Goal: Understand site structure: Understand site structure

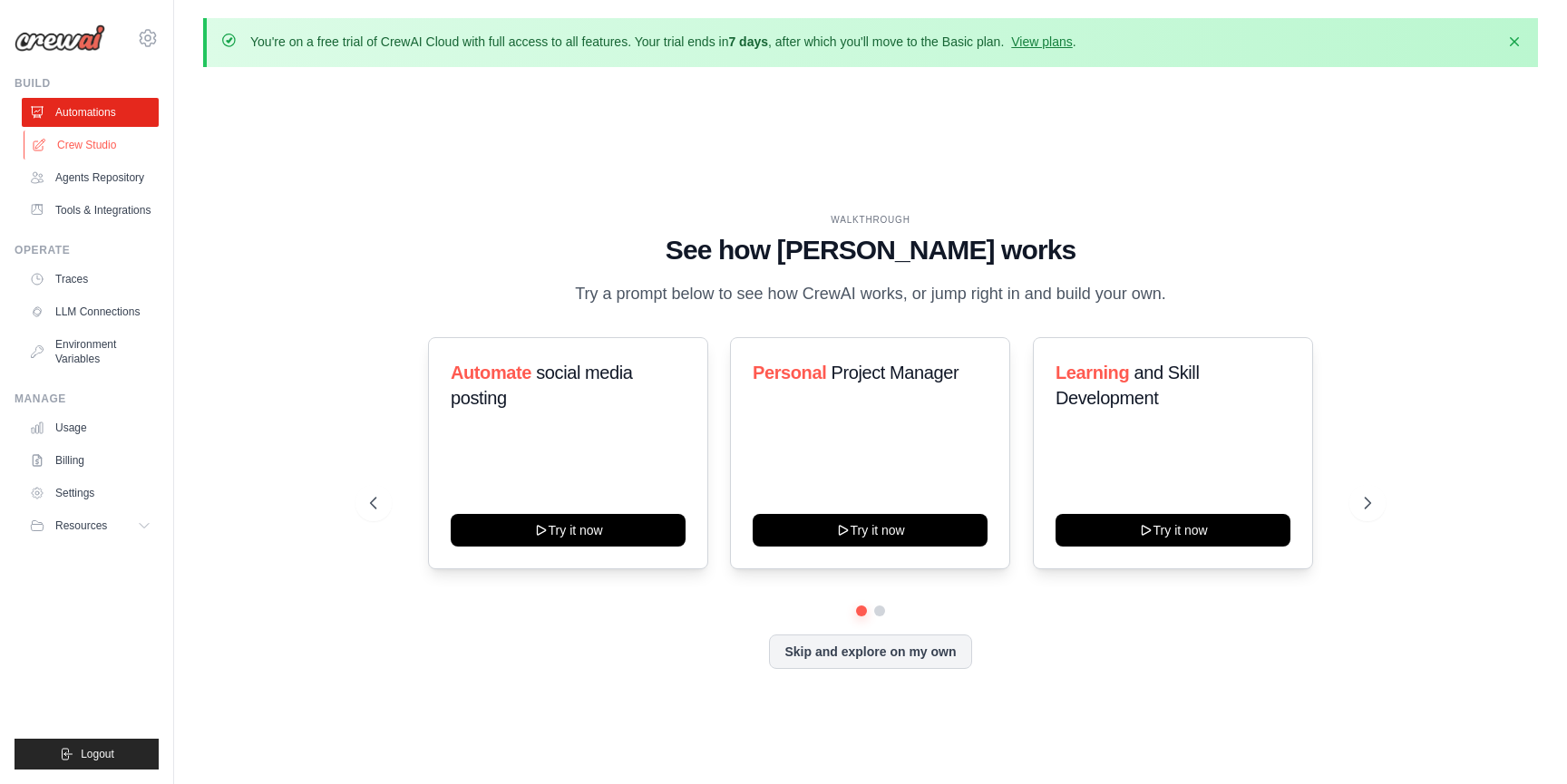
click at [105, 143] on link "Crew Studio" at bounding box center [92, 145] width 137 height 29
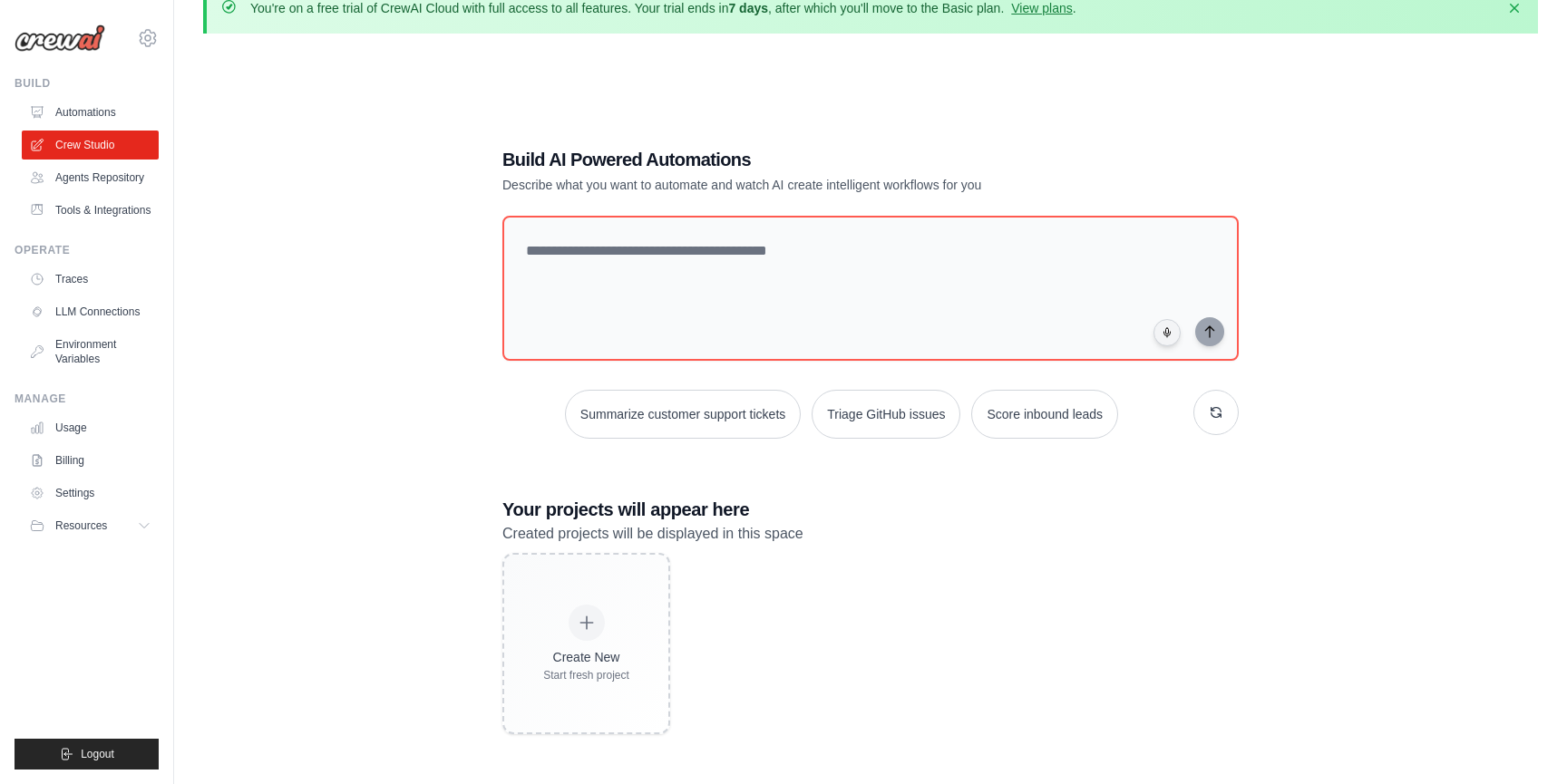
scroll to position [35, 0]
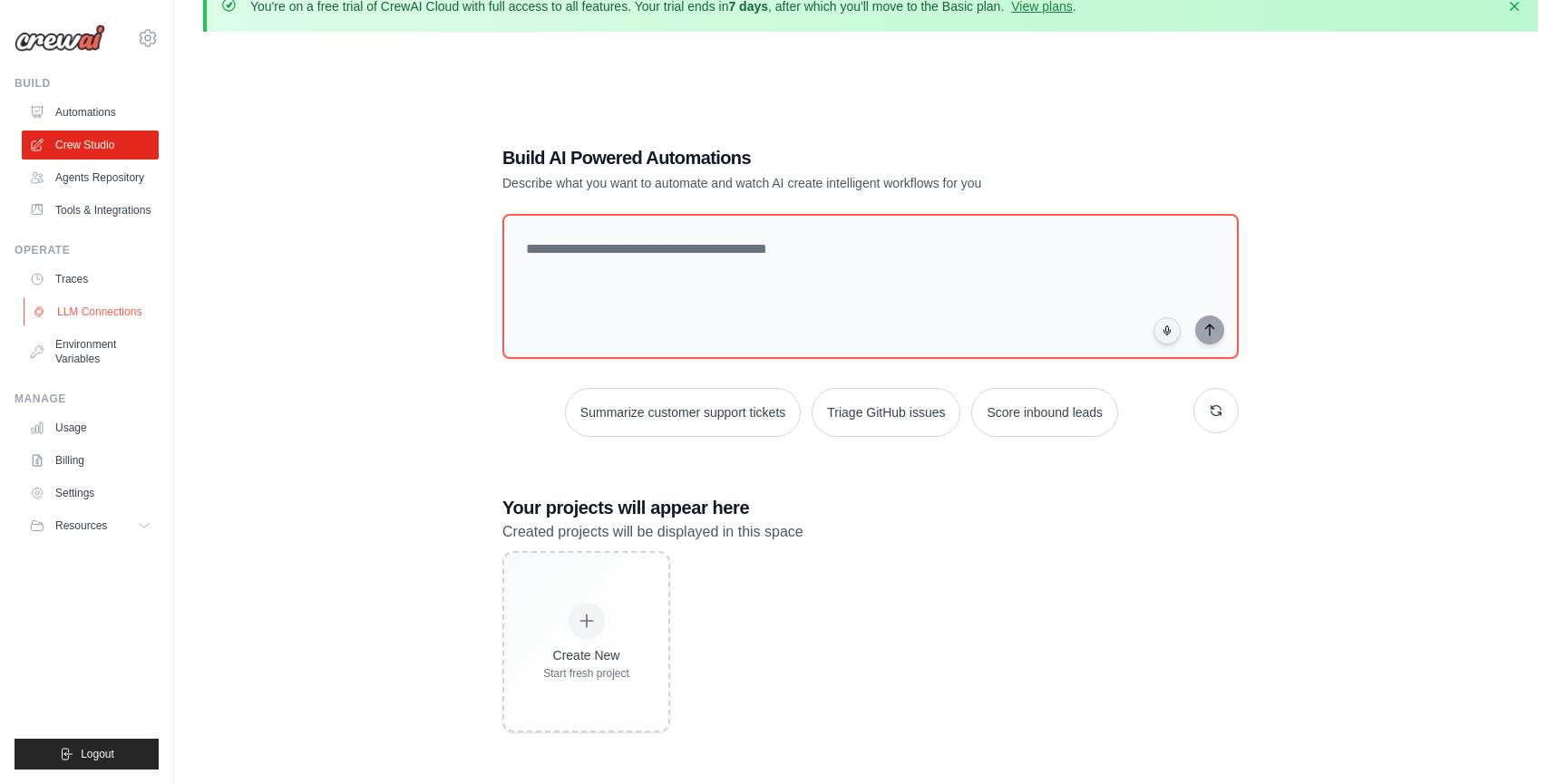
click at [67, 309] on link "LLM Connections" at bounding box center [92, 312] width 137 height 29
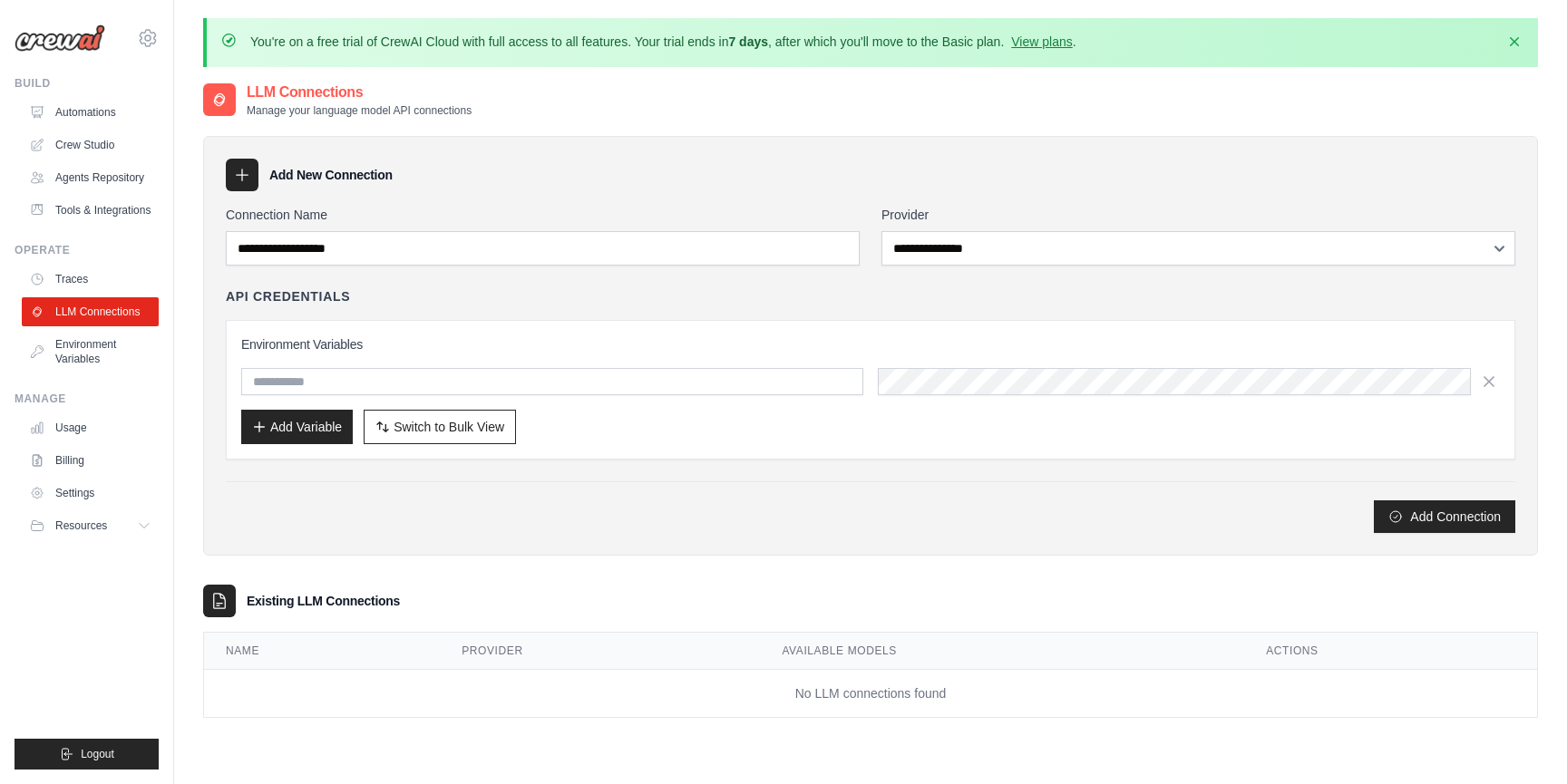
click at [78, 260] on div "Operate Traces LLM Connections Environment Variables" at bounding box center [86, 308] width 145 height 131
click at [78, 280] on link "Traces" at bounding box center [92, 279] width 137 height 29
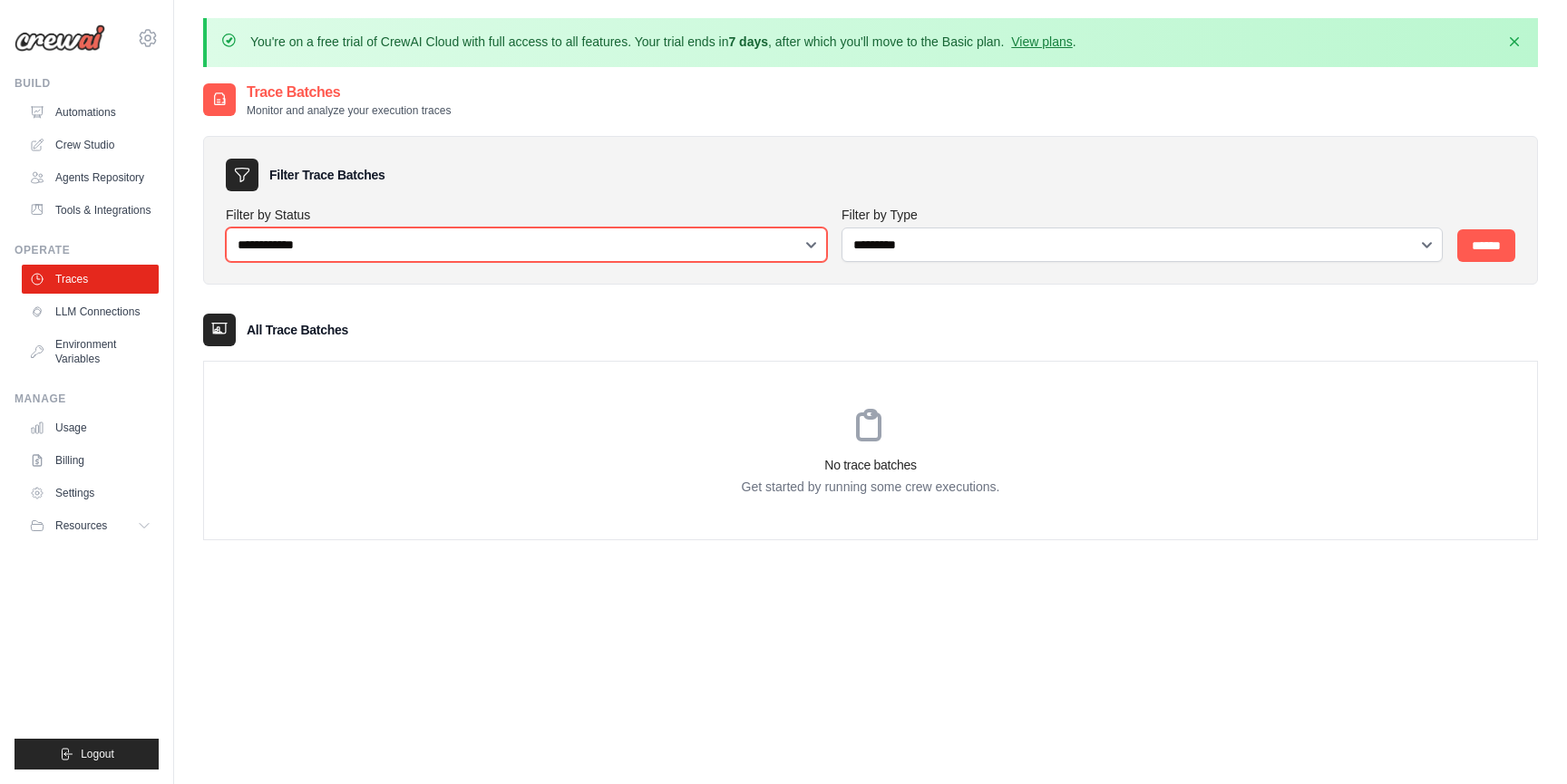
click at [270, 259] on select "**********" at bounding box center [525, 244] width 601 height 35
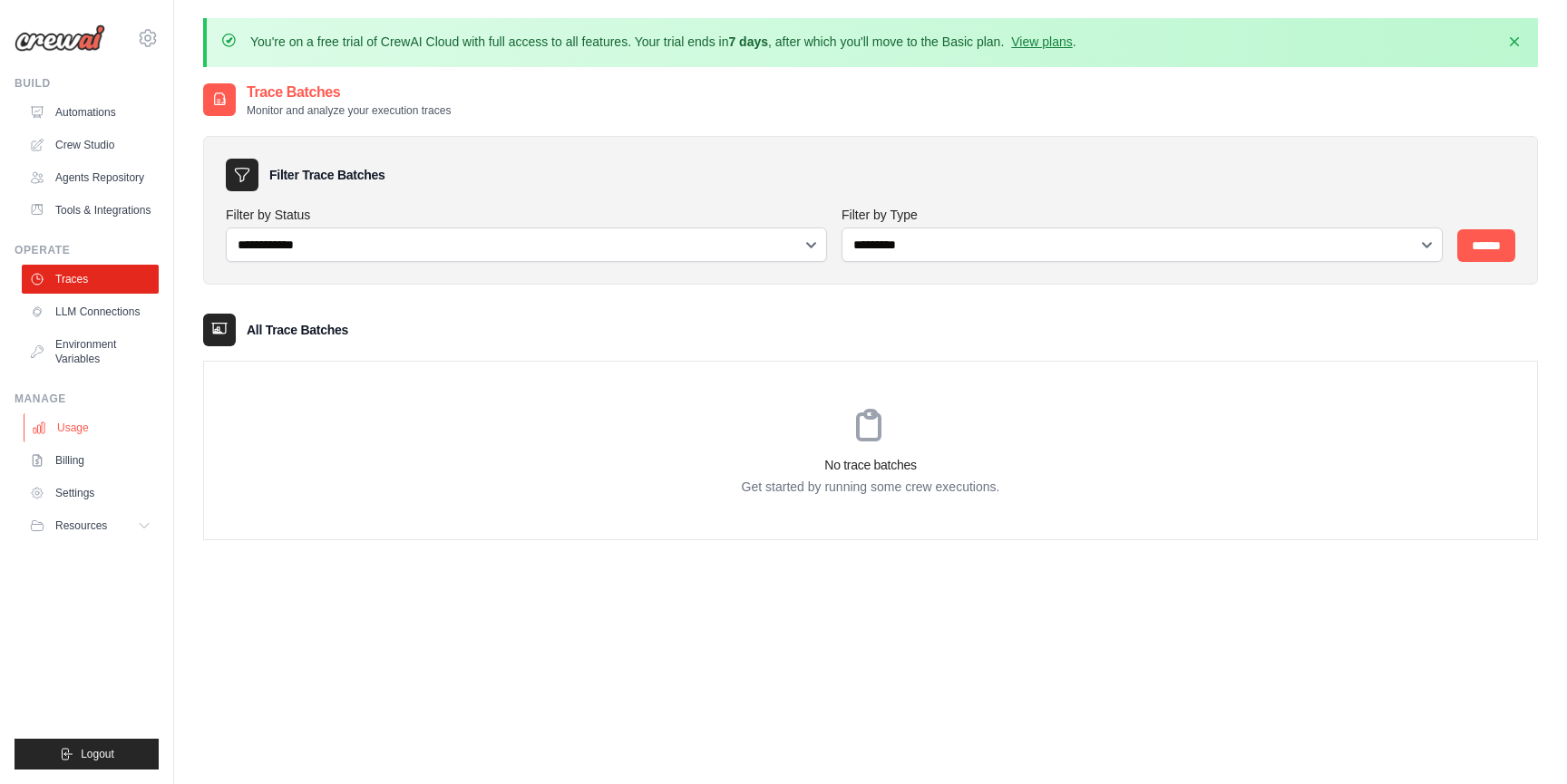
click at [95, 424] on link "Usage" at bounding box center [92, 428] width 137 height 29
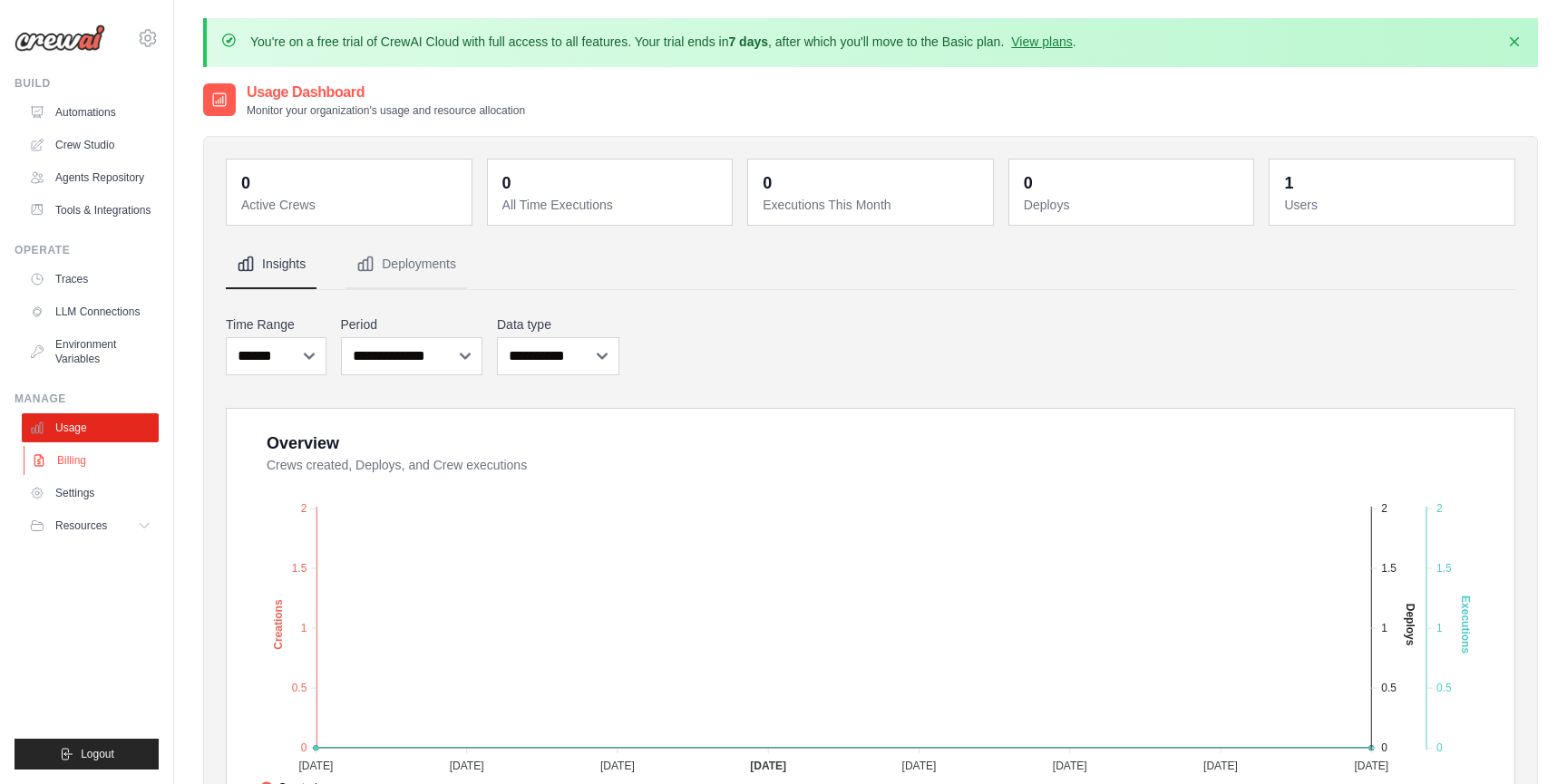
click at [96, 457] on link "Billing" at bounding box center [92, 461] width 137 height 29
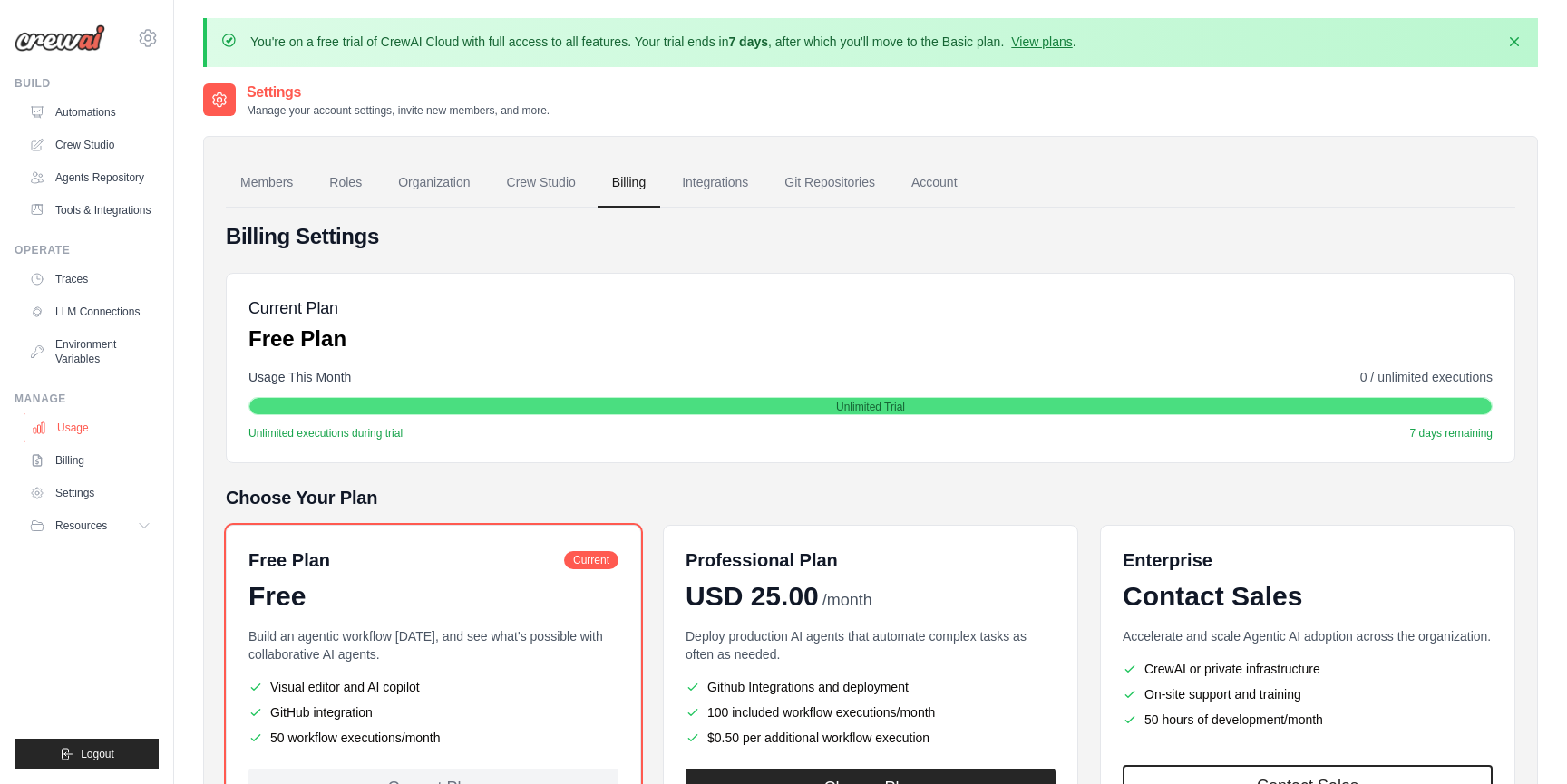
click at [95, 432] on link "Usage" at bounding box center [92, 428] width 137 height 29
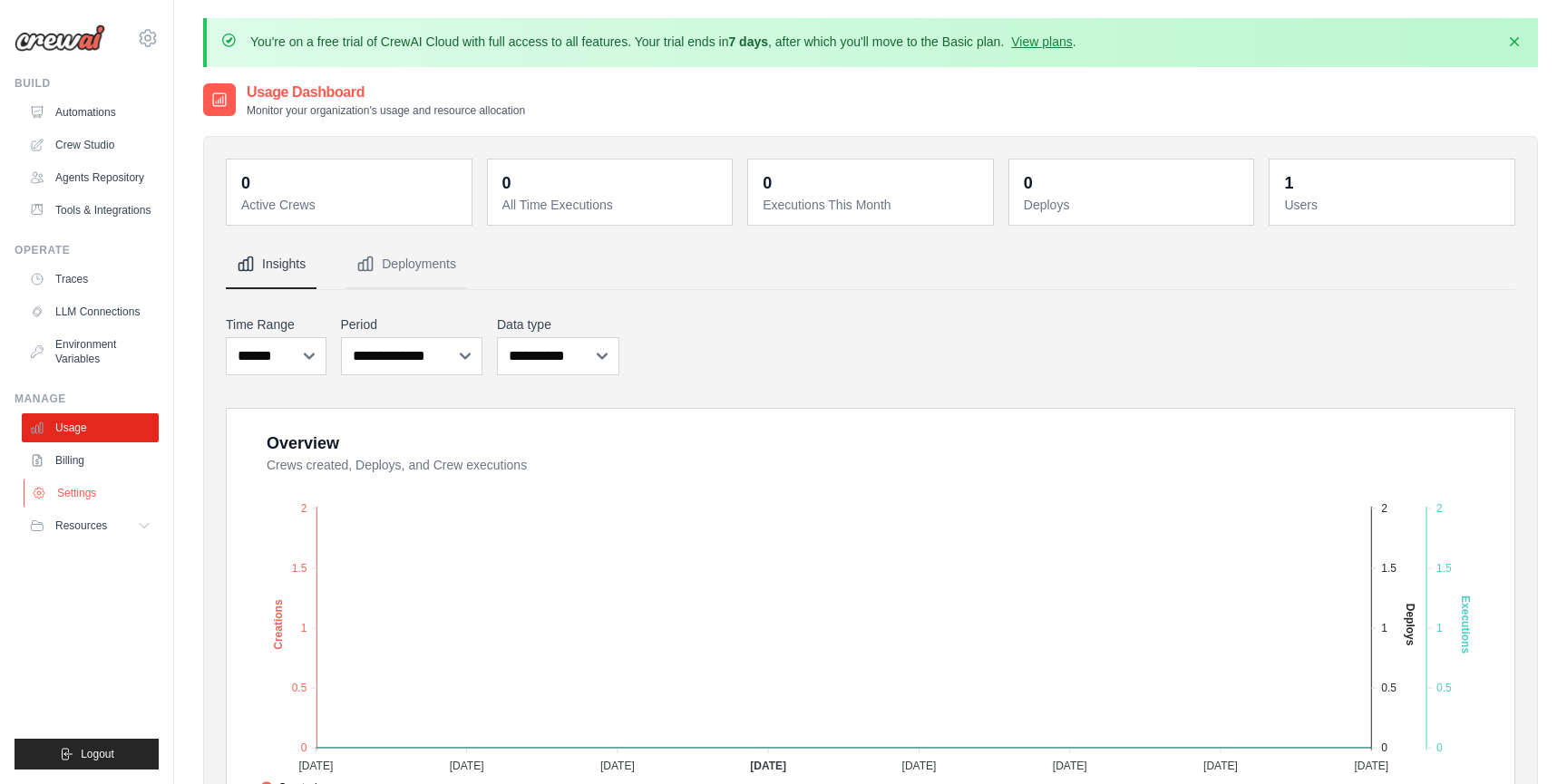
click at [96, 480] on link "Settings" at bounding box center [92, 493] width 137 height 29
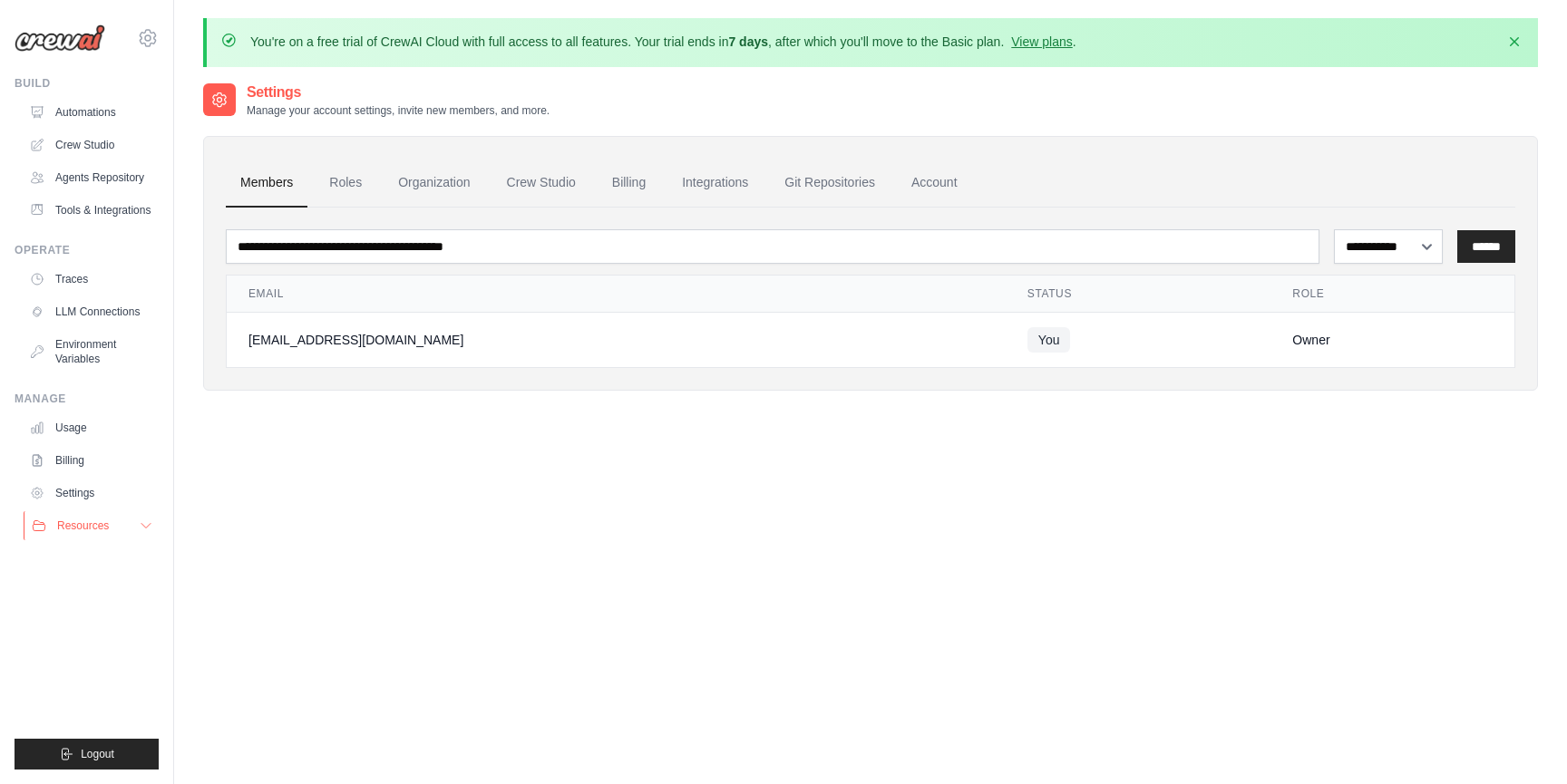
click at [105, 521] on span "Resources" at bounding box center [83, 526] width 52 height 15
click at [77, 282] on link "Traces" at bounding box center [92, 279] width 137 height 29
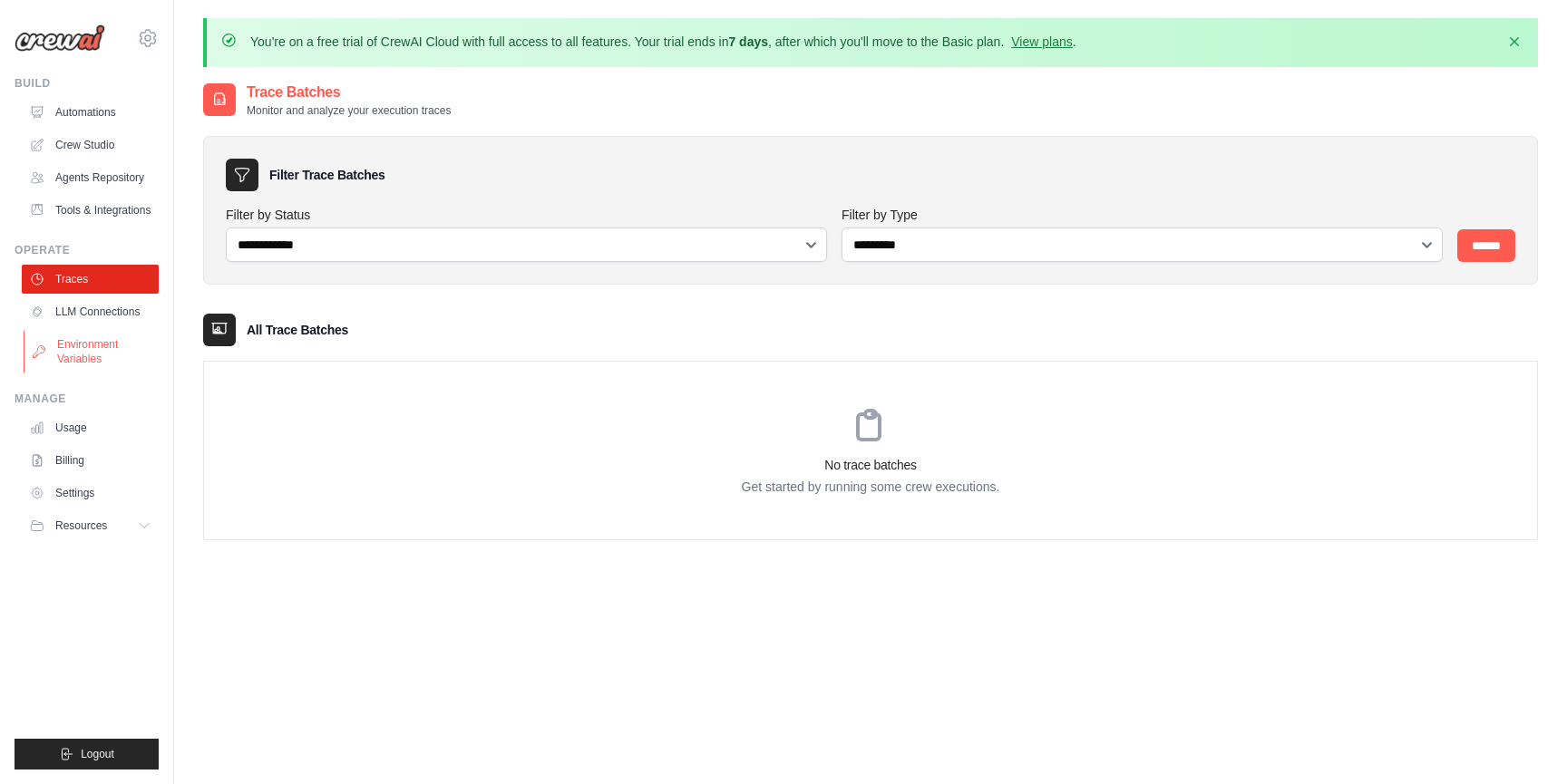
click at [91, 354] on link "Environment Variables" at bounding box center [92, 352] width 137 height 44
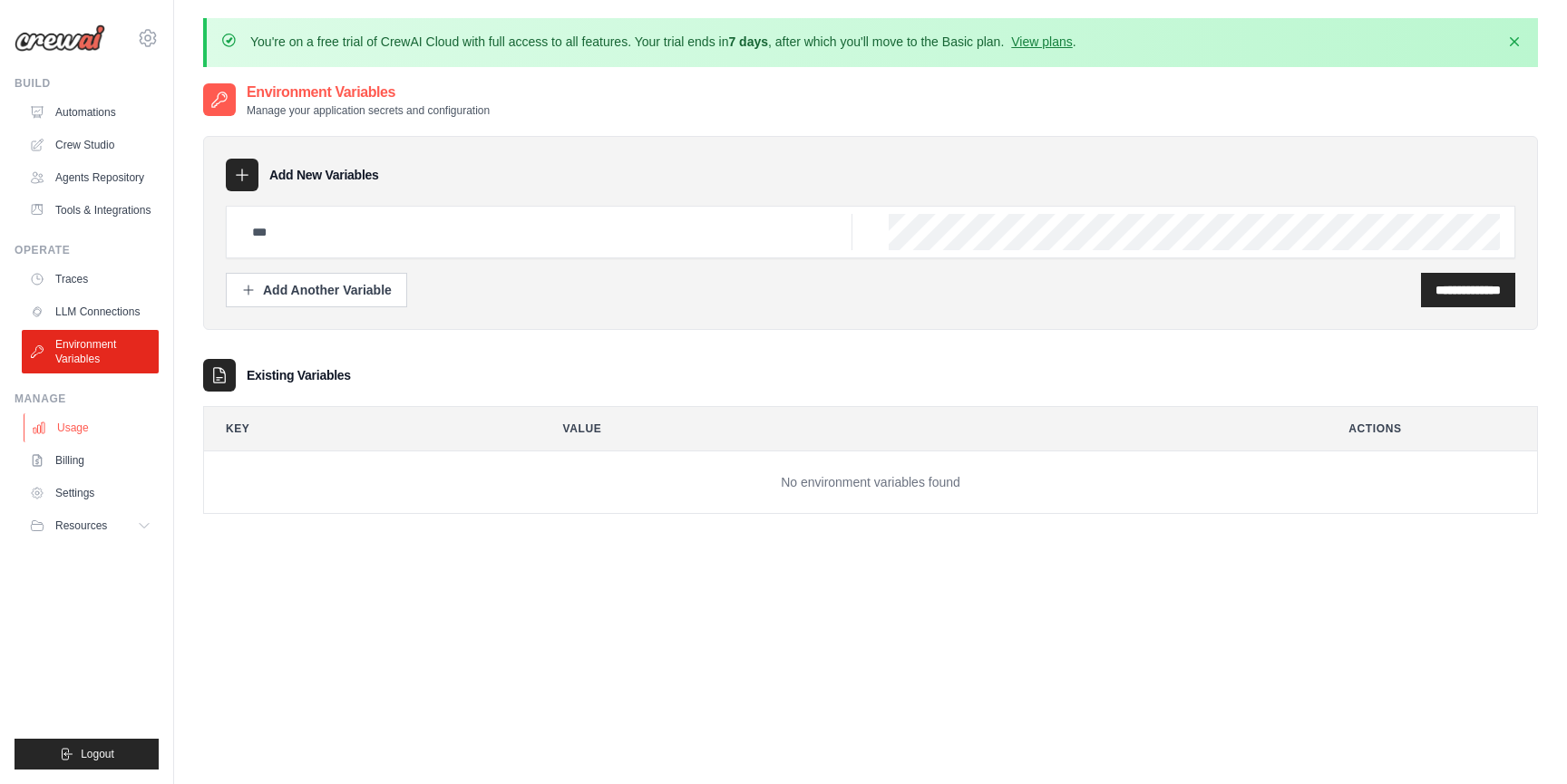
click at [98, 423] on link "Usage" at bounding box center [92, 428] width 137 height 29
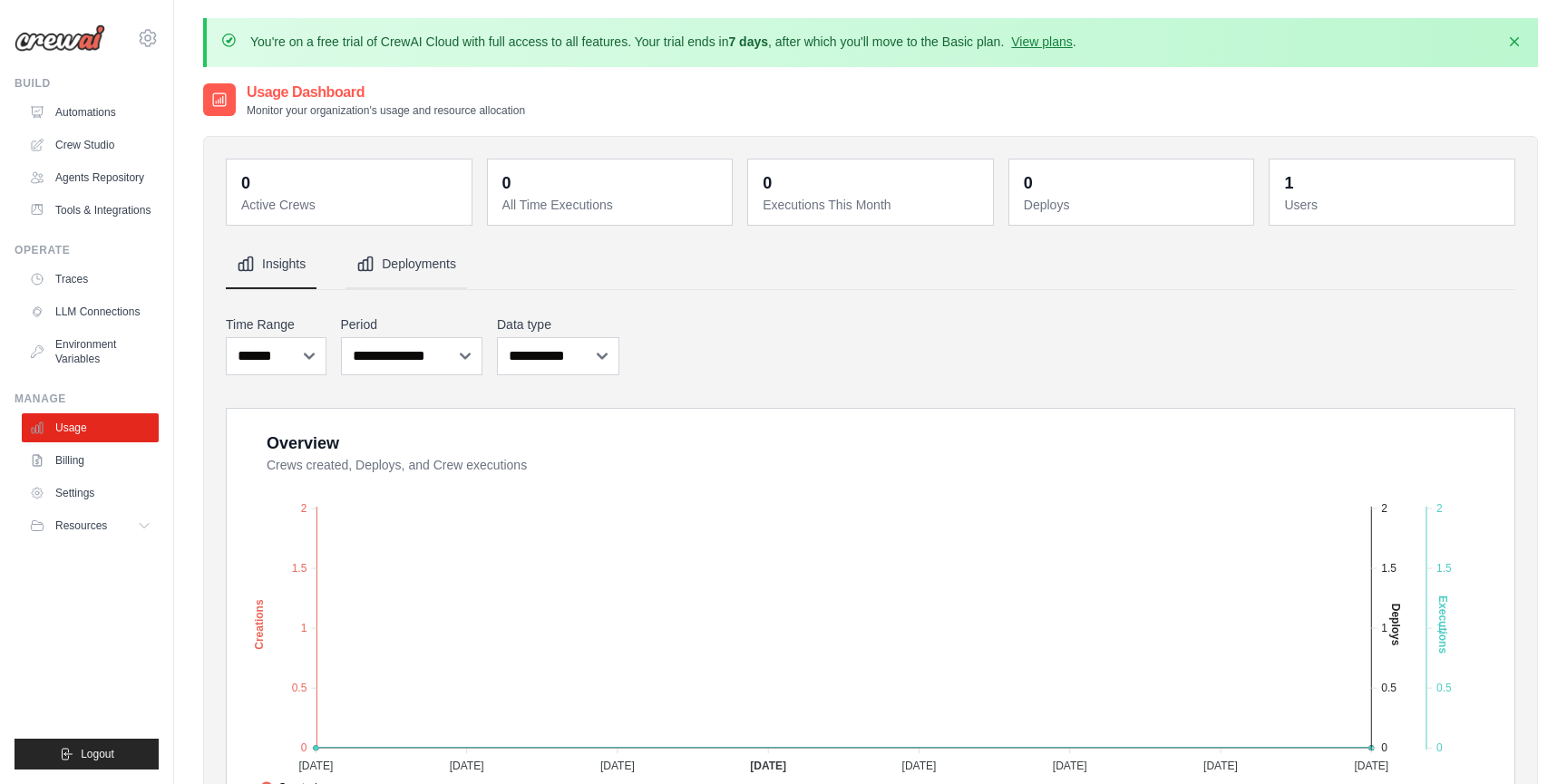
click at [436, 280] on button "Deployments" at bounding box center [406, 264] width 122 height 49
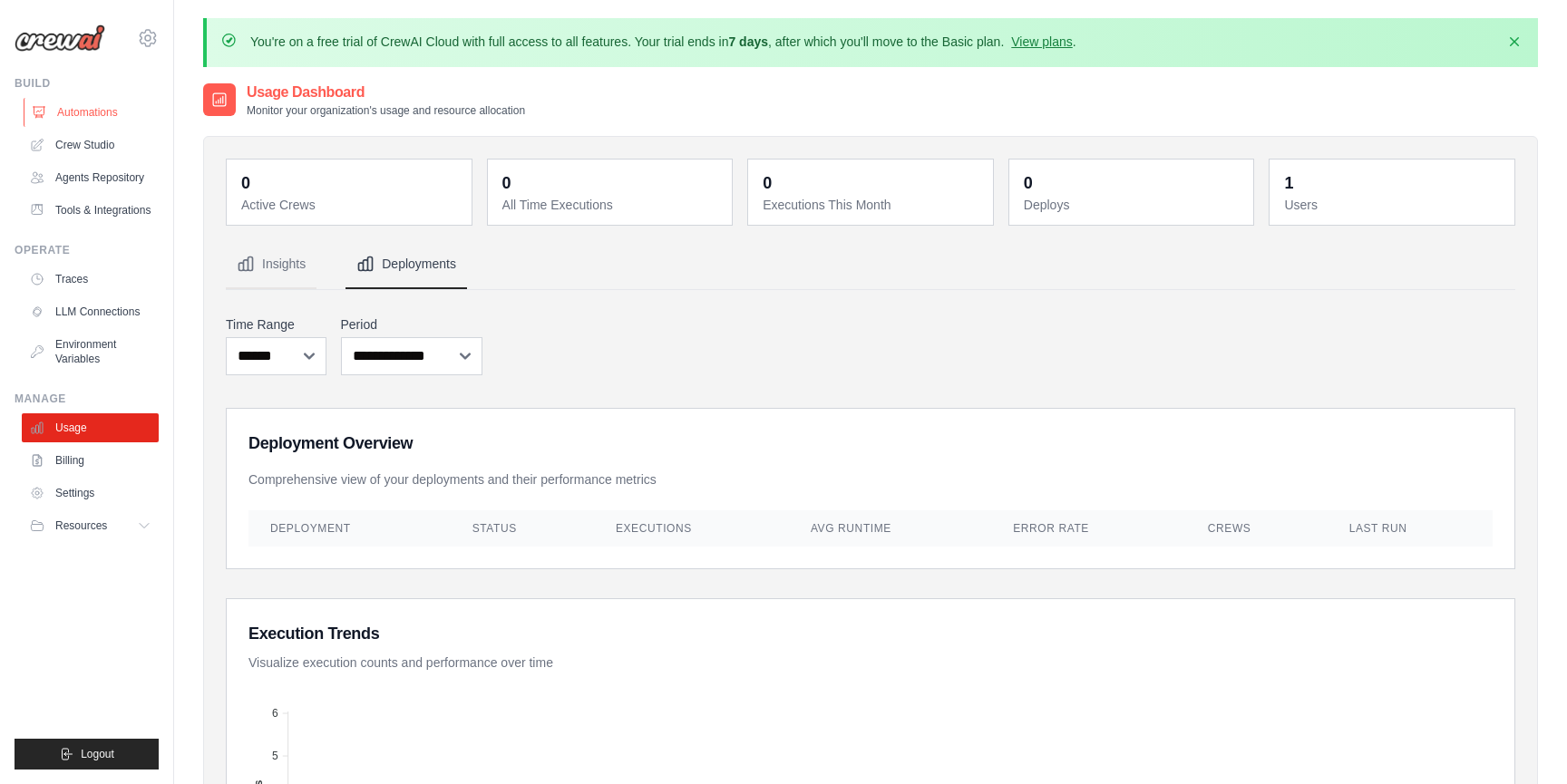
click at [86, 107] on link "Automations" at bounding box center [92, 113] width 137 height 29
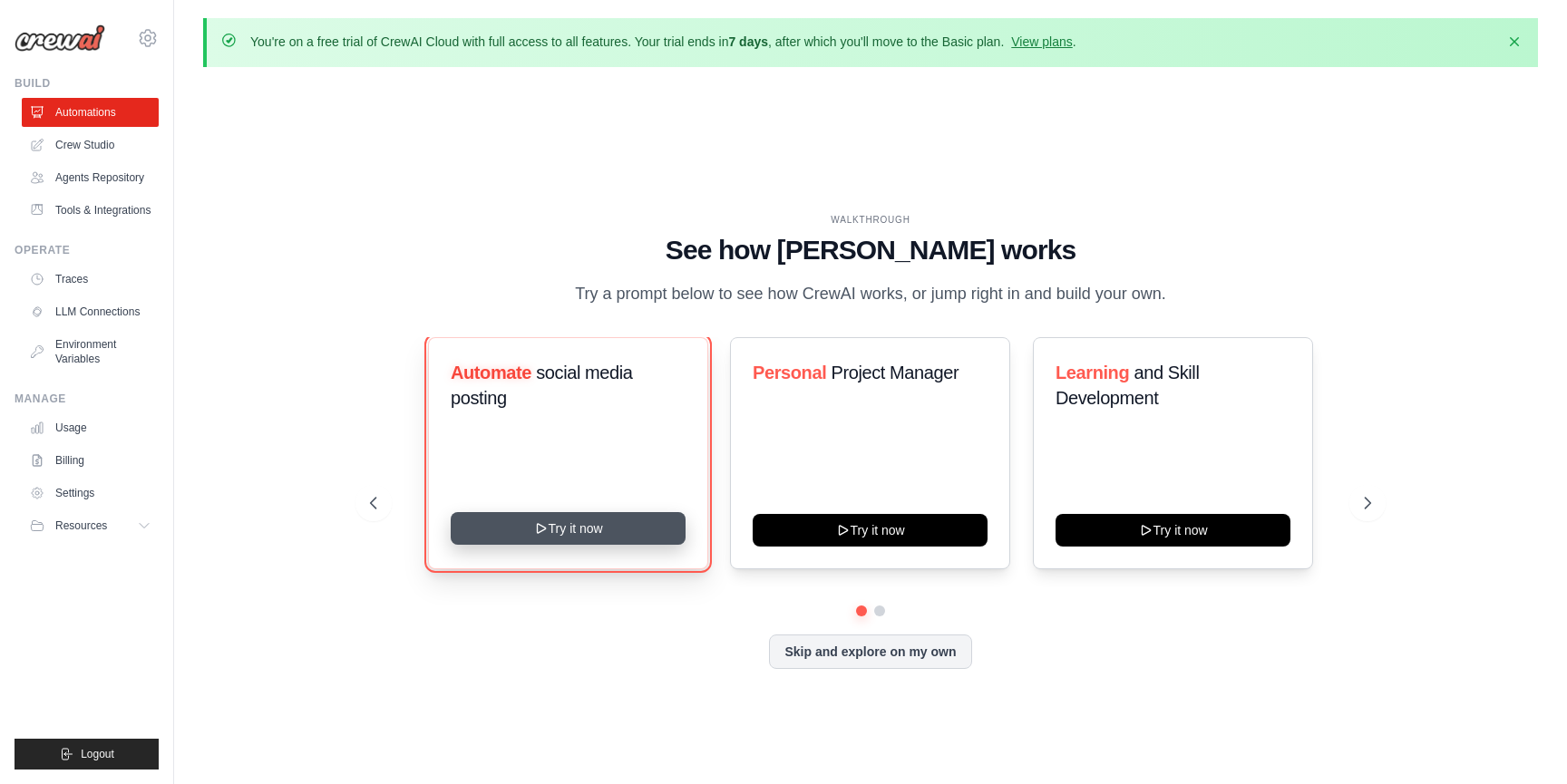
click at [580, 518] on button "Try it now" at bounding box center [568, 529] width 235 height 33
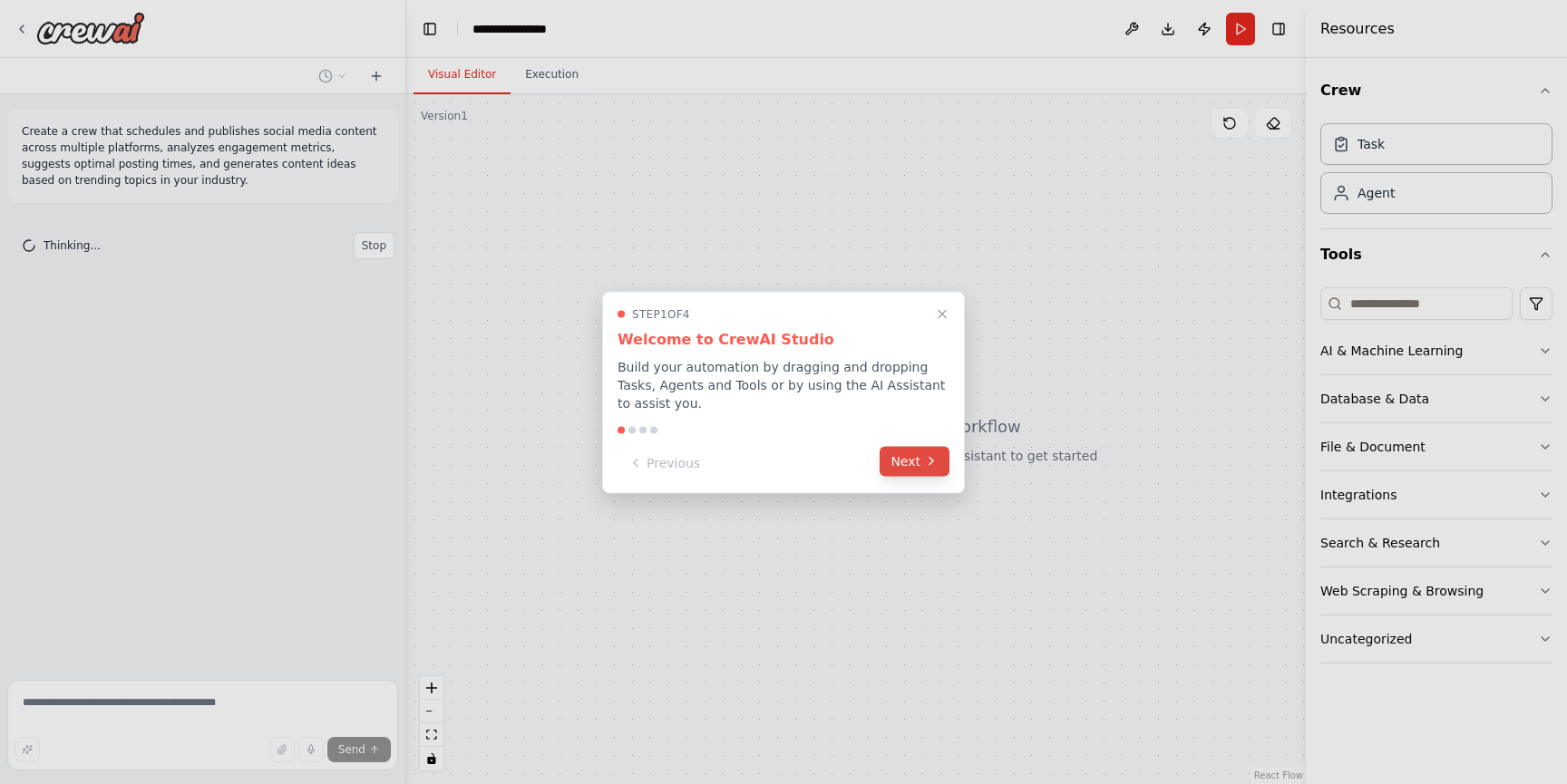
click at [916, 468] on button "Next" at bounding box center [914, 461] width 70 height 30
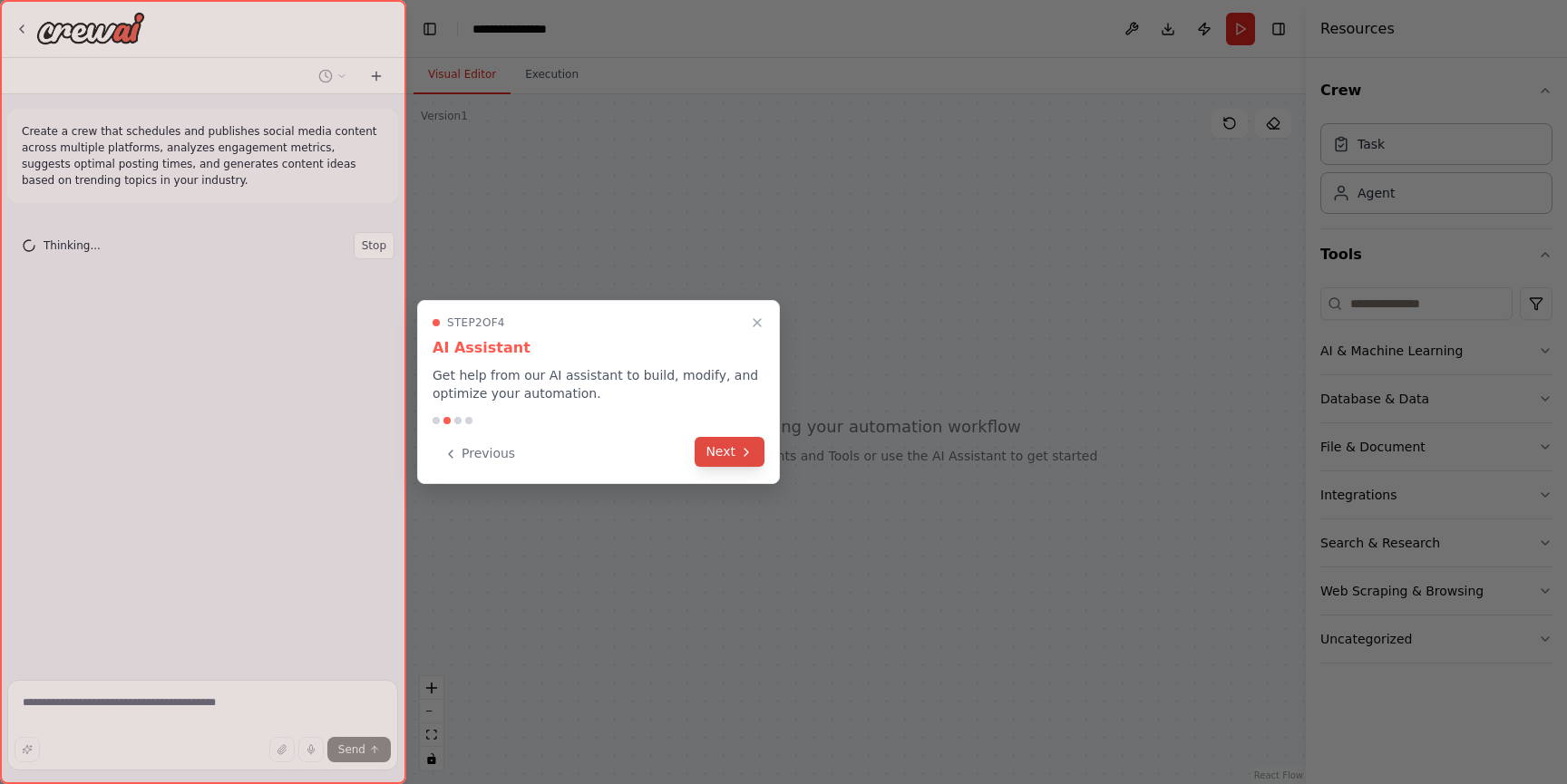
click at [744, 459] on icon at bounding box center [746, 452] width 15 height 15
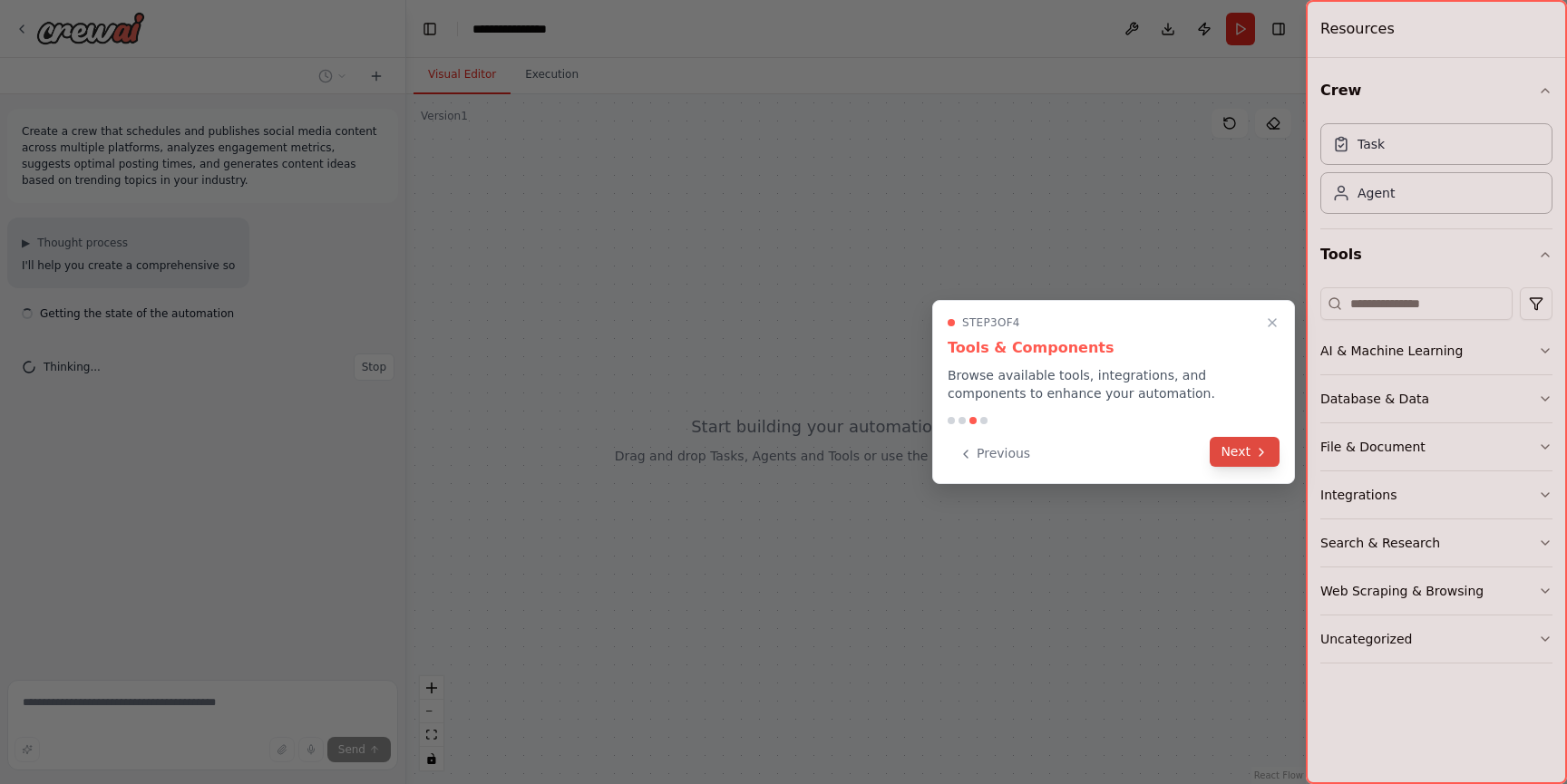
click at [1263, 447] on icon at bounding box center [1262, 452] width 15 height 15
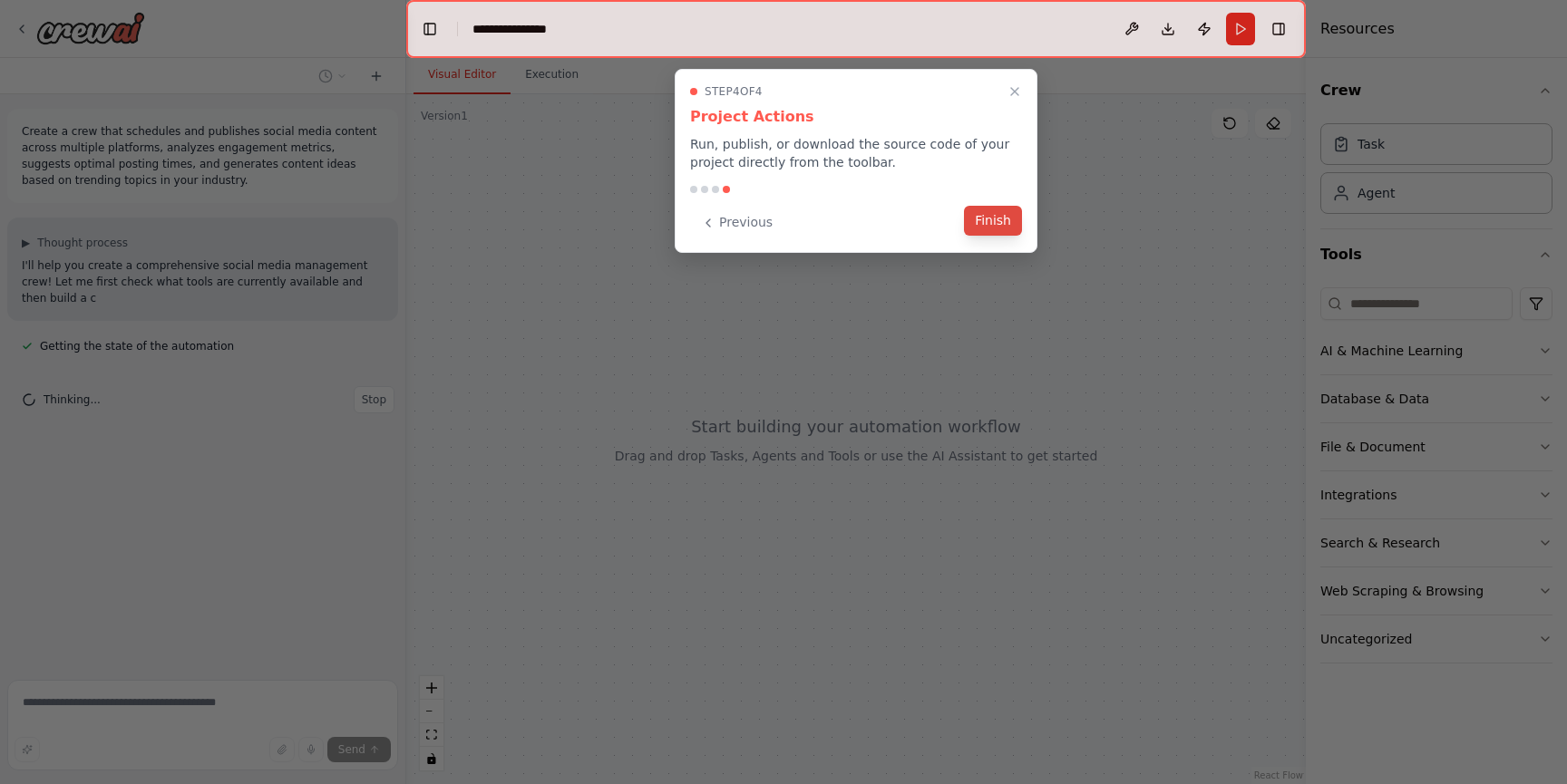
click at [987, 228] on button "Finish" at bounding box center [993, 220] width 58 height 30
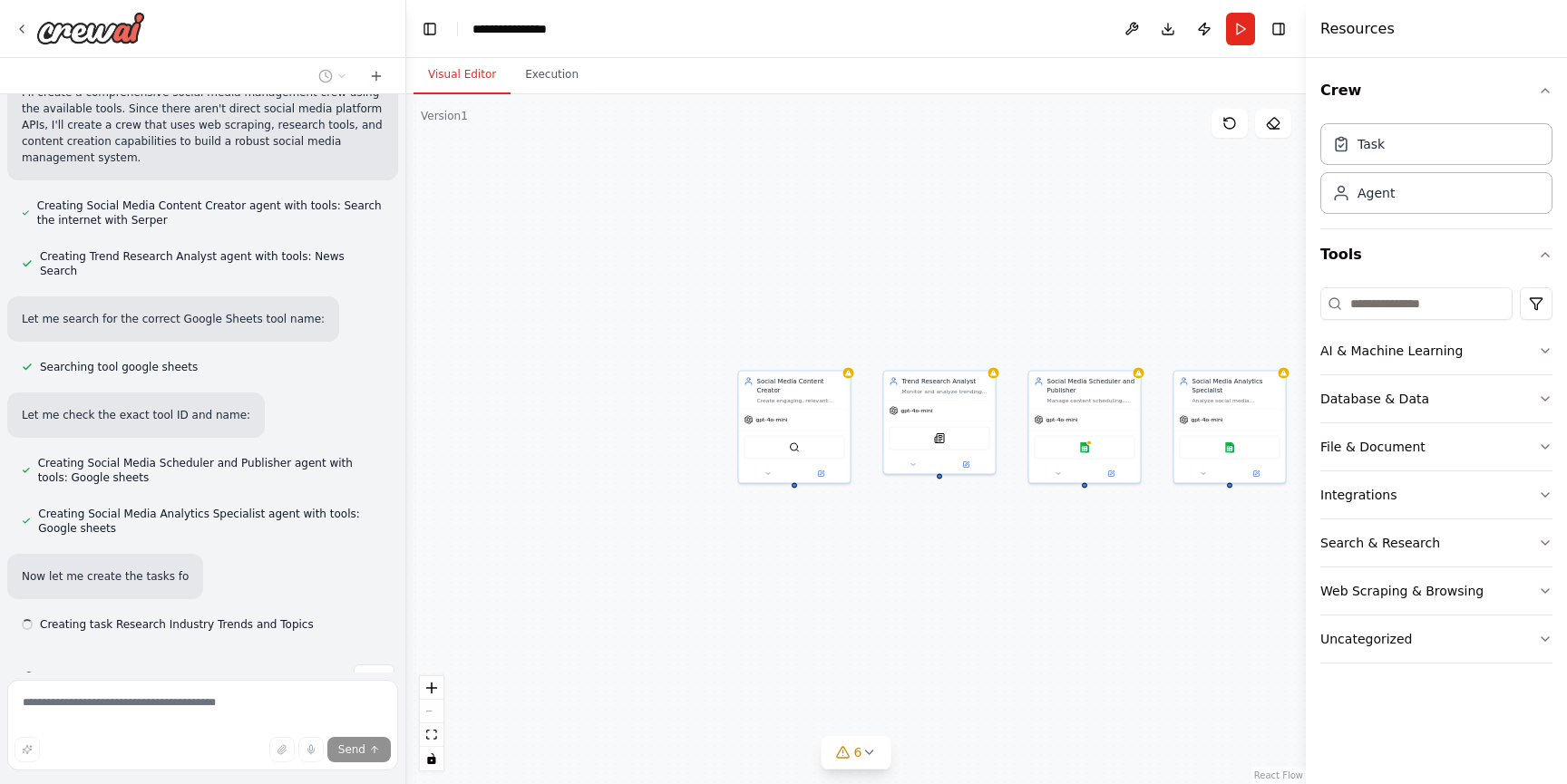
scroll to position [961, 0]
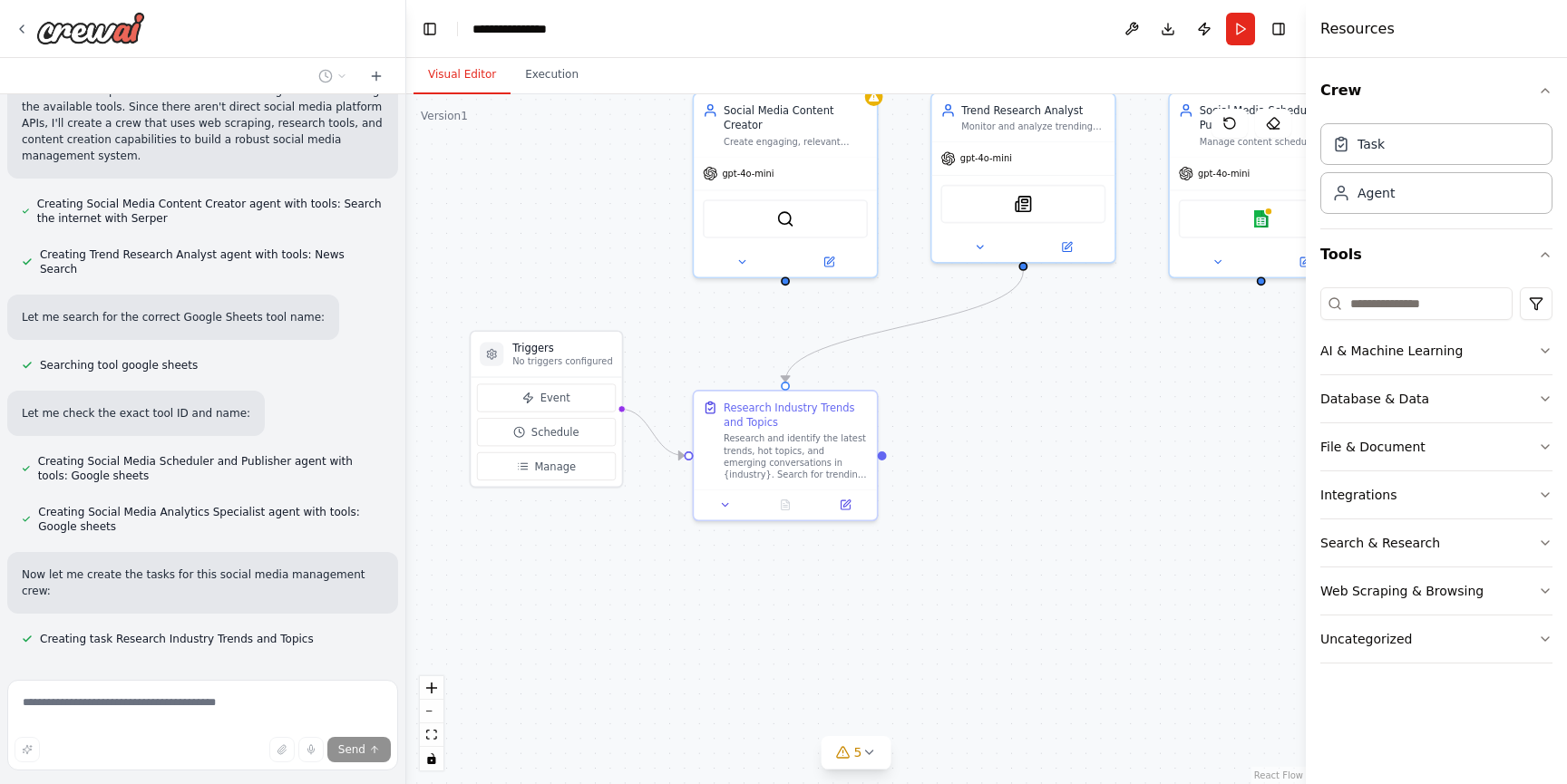
drag, startPoint x: 613, startPoint y: 485, endPoint x: 493, endPoint y: 204, distance: 305.6
click at [493, 204] on div ".deletable-edge-delete-btn { width: 20px; height: 20px; border: 0px solid #ffff…" at bounding box center [856, 439] width 900 height 690
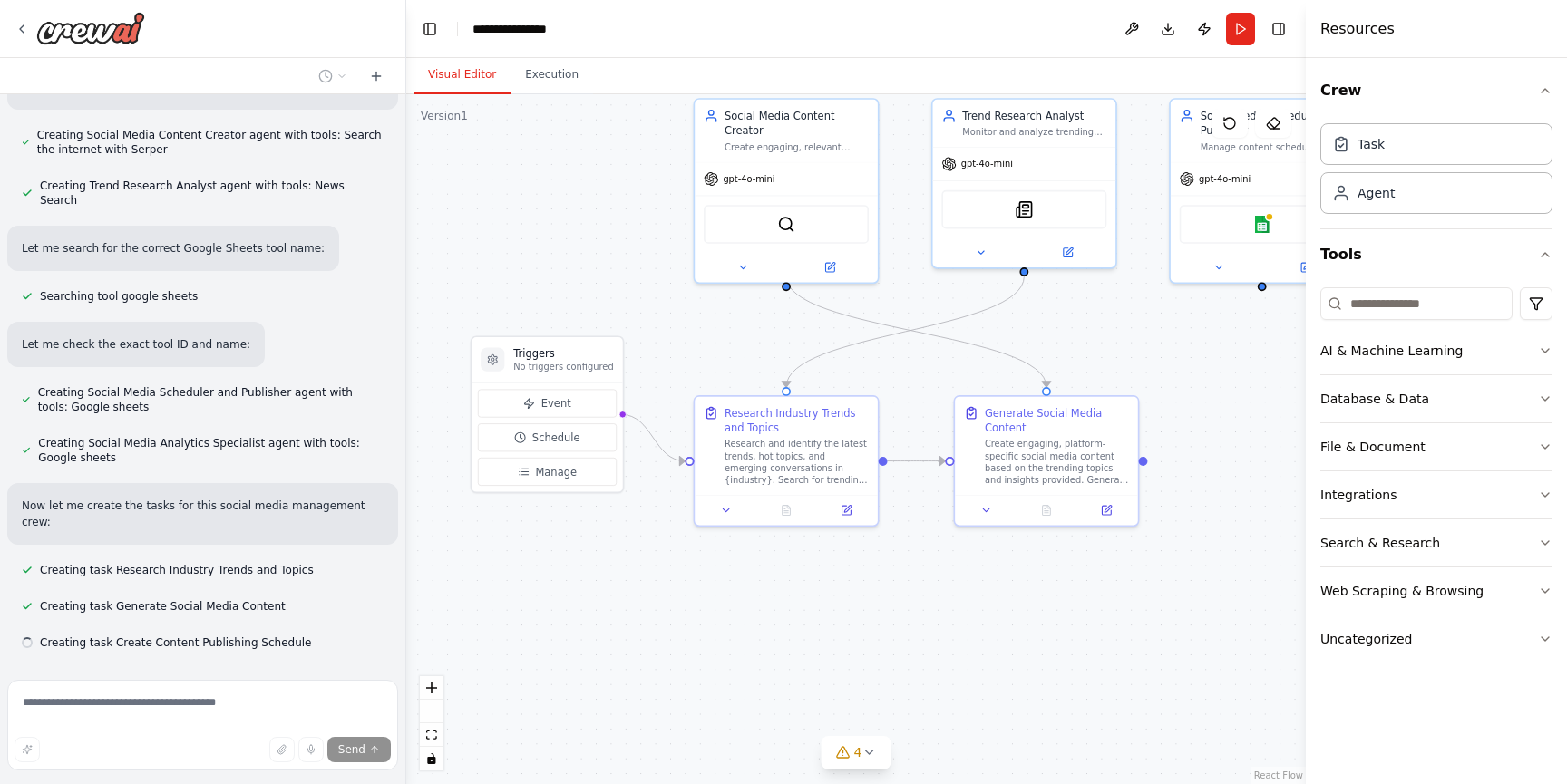
scroll to position [1034, 0]
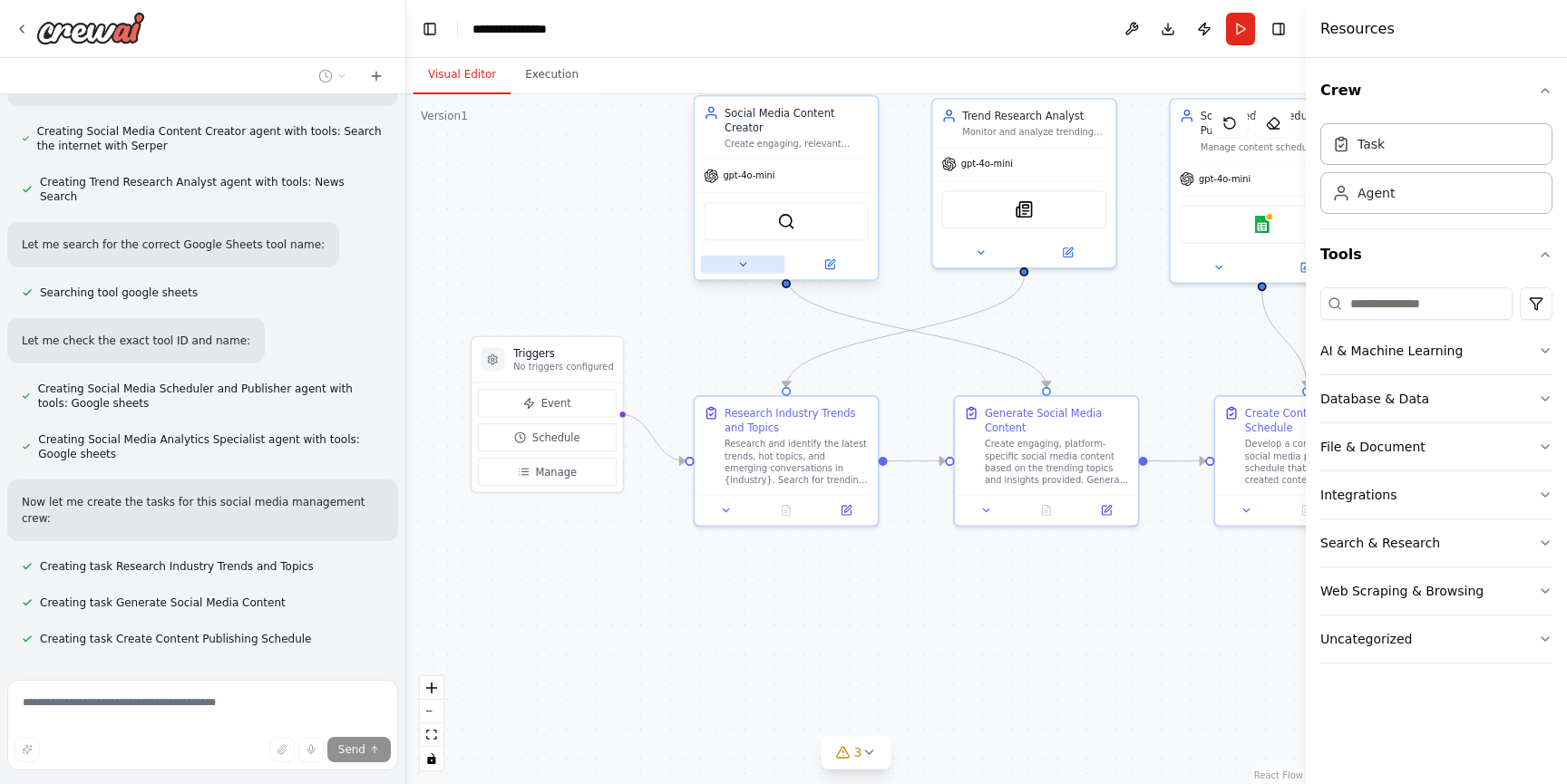
click at [741, 258] on icon at bounding box center [743, 263] width 12 height 12
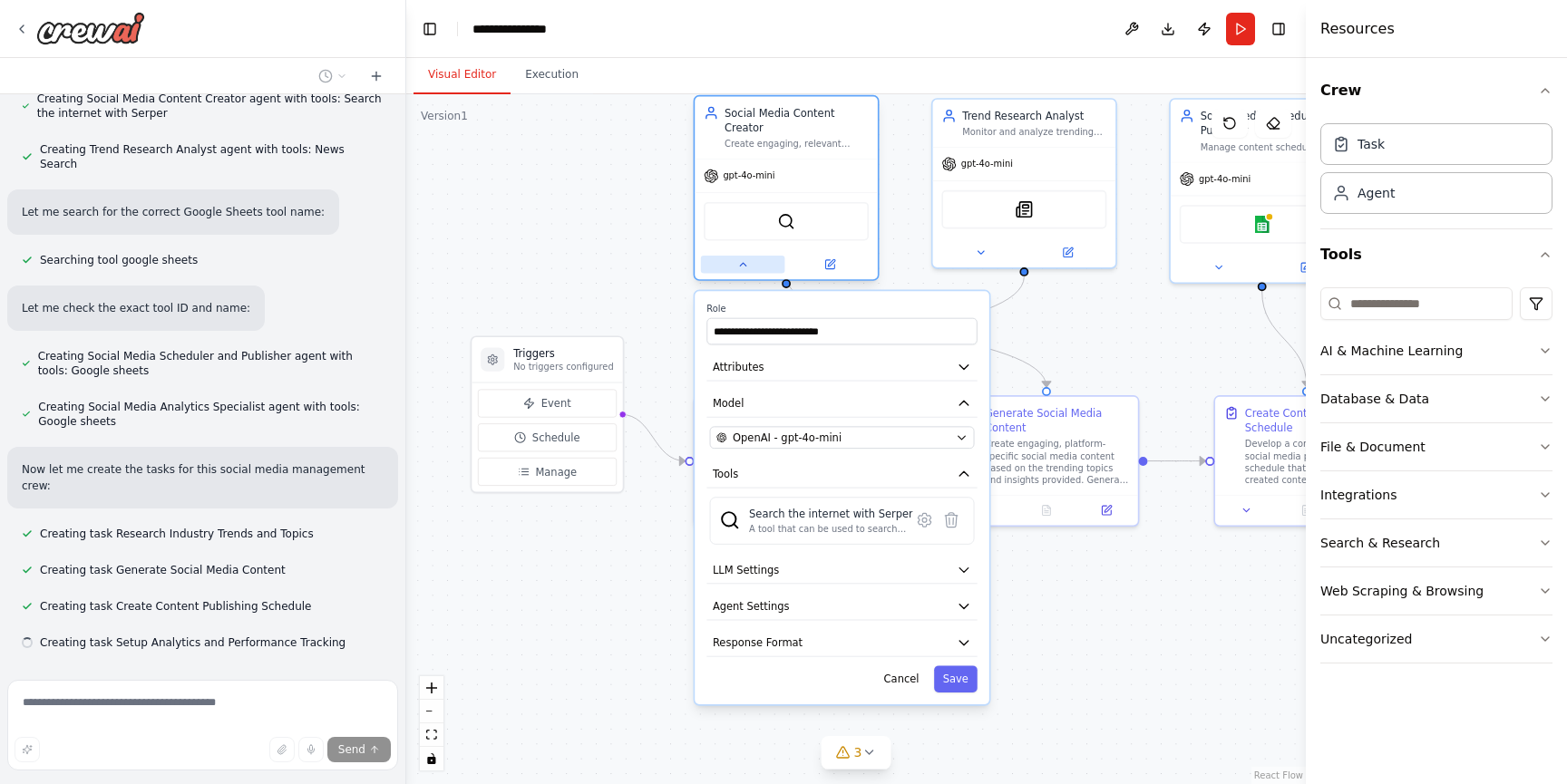
scroll to position [1070, 0]
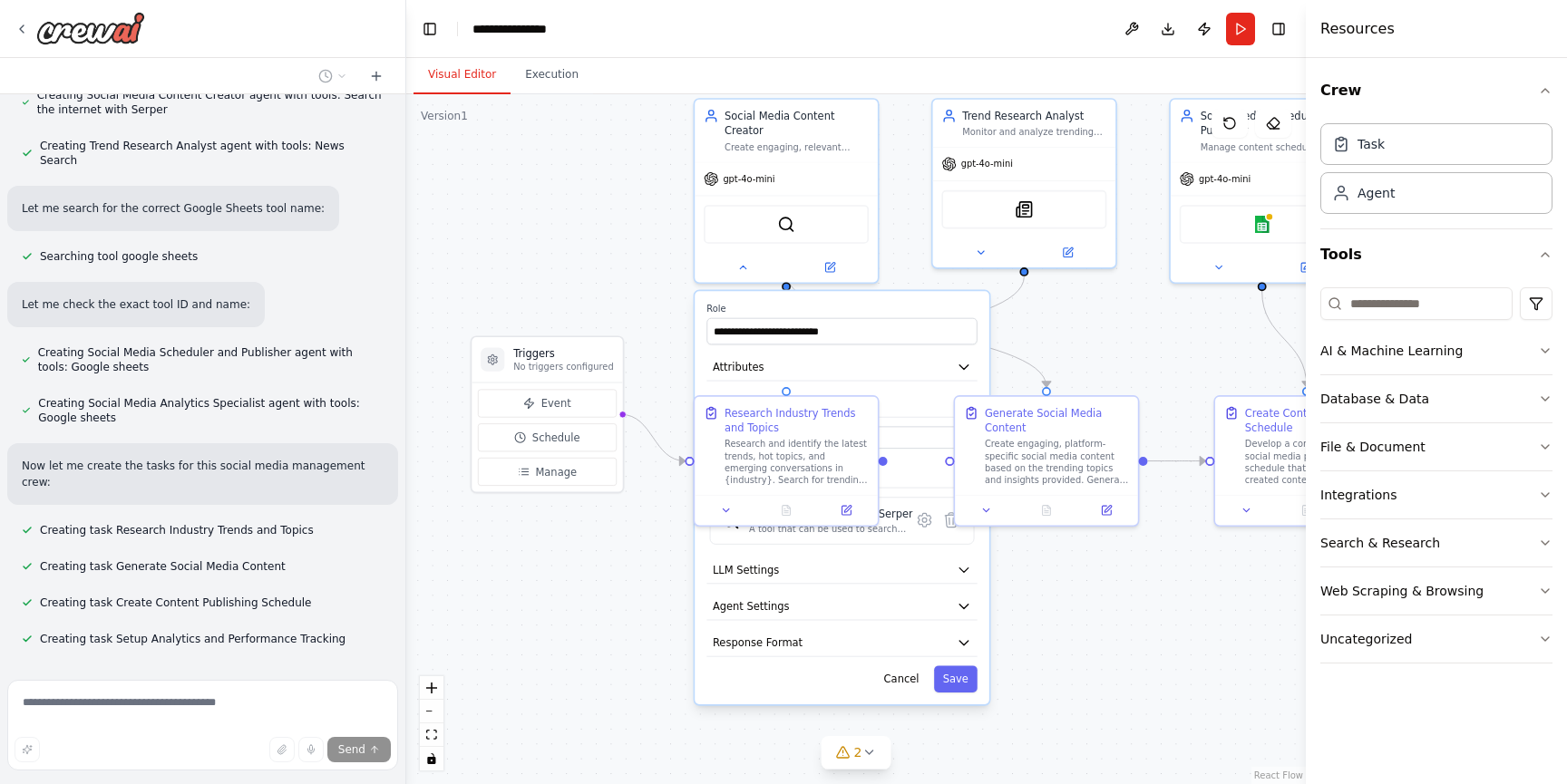
click at [613, 264] on div ".deletable-edge-delete-btn { width: 20px; height: 20px; border: 0px solid #ffff…" at bounding box center [856, 439] width 900 height 690
click at [742, 258] on icon at bounding box center [743, 263] width 12 height 12
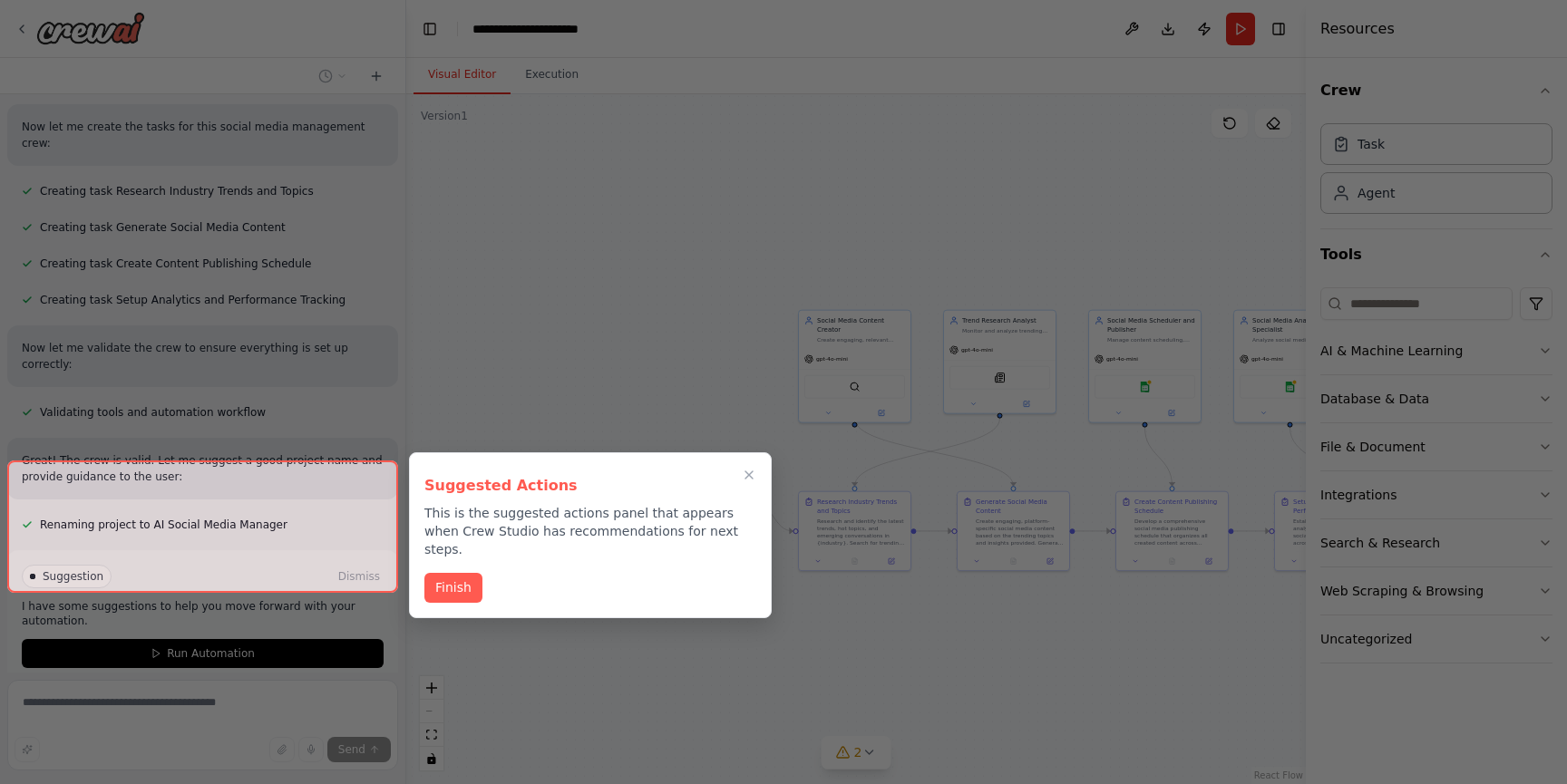
scroll to position [1425, 0]
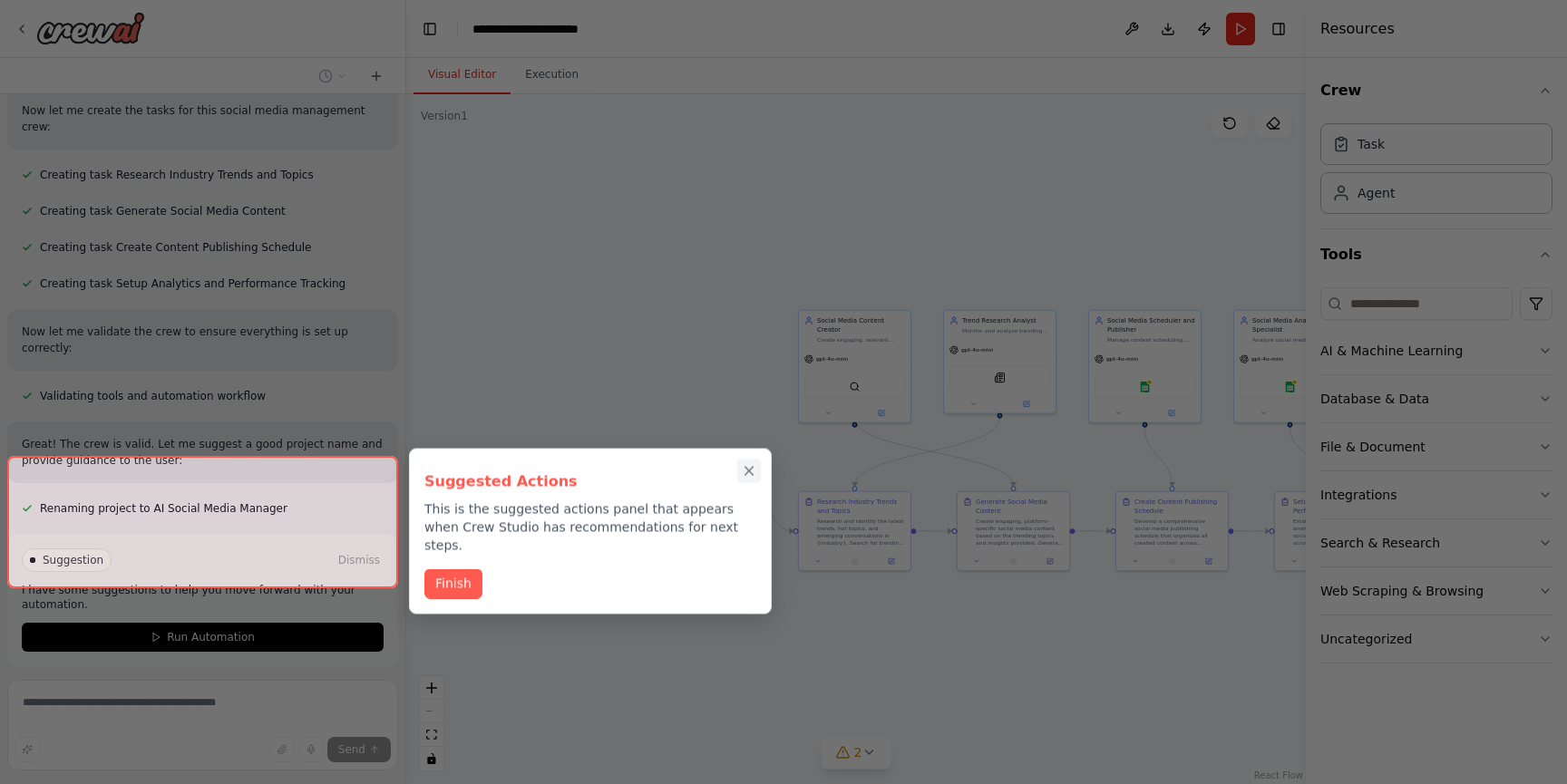
click at [750, 471] on icon "Close walkthrough" at bounding box center [749, 471] width 8 height 8
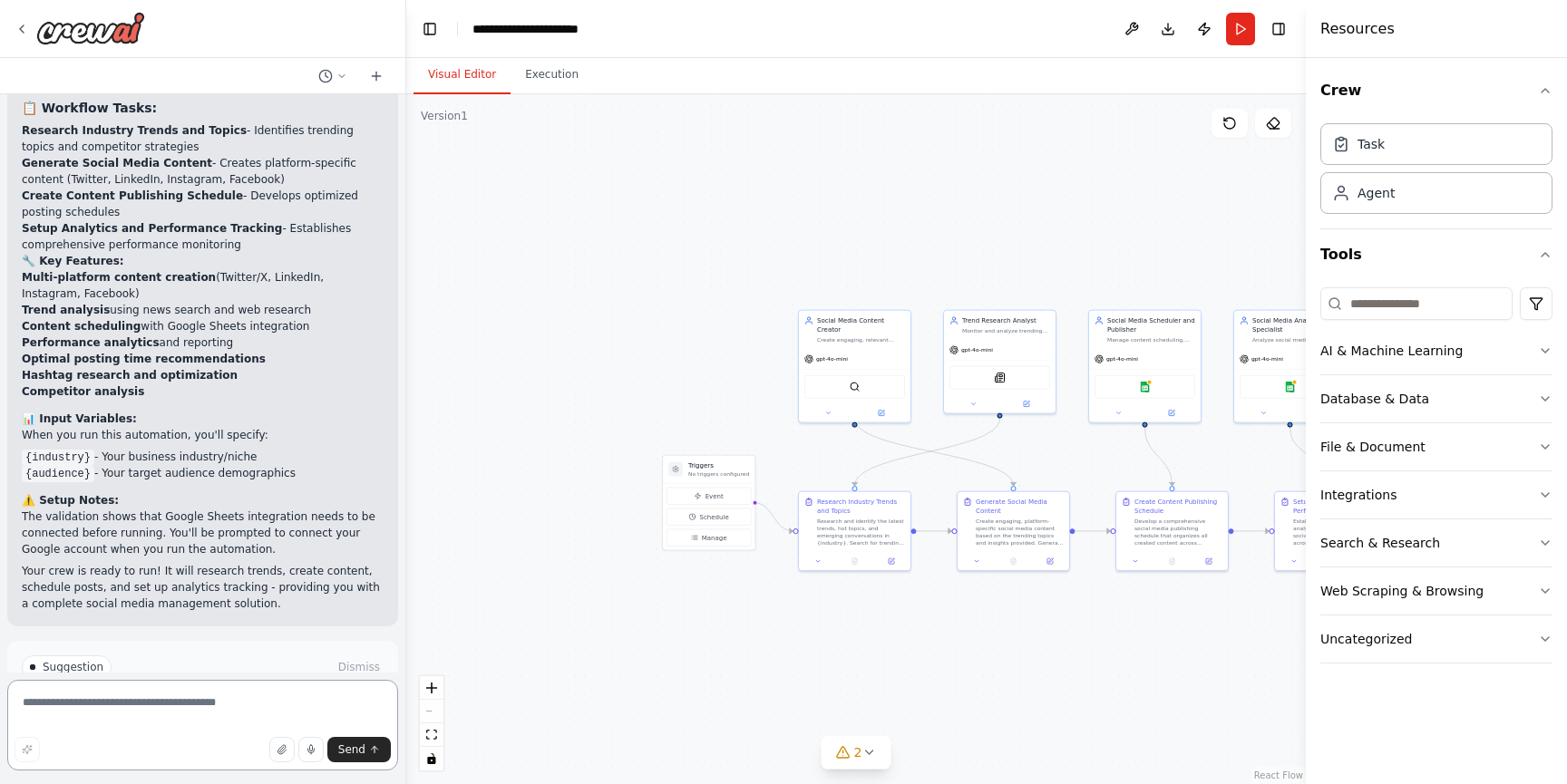
scroll to position [2158, 0]
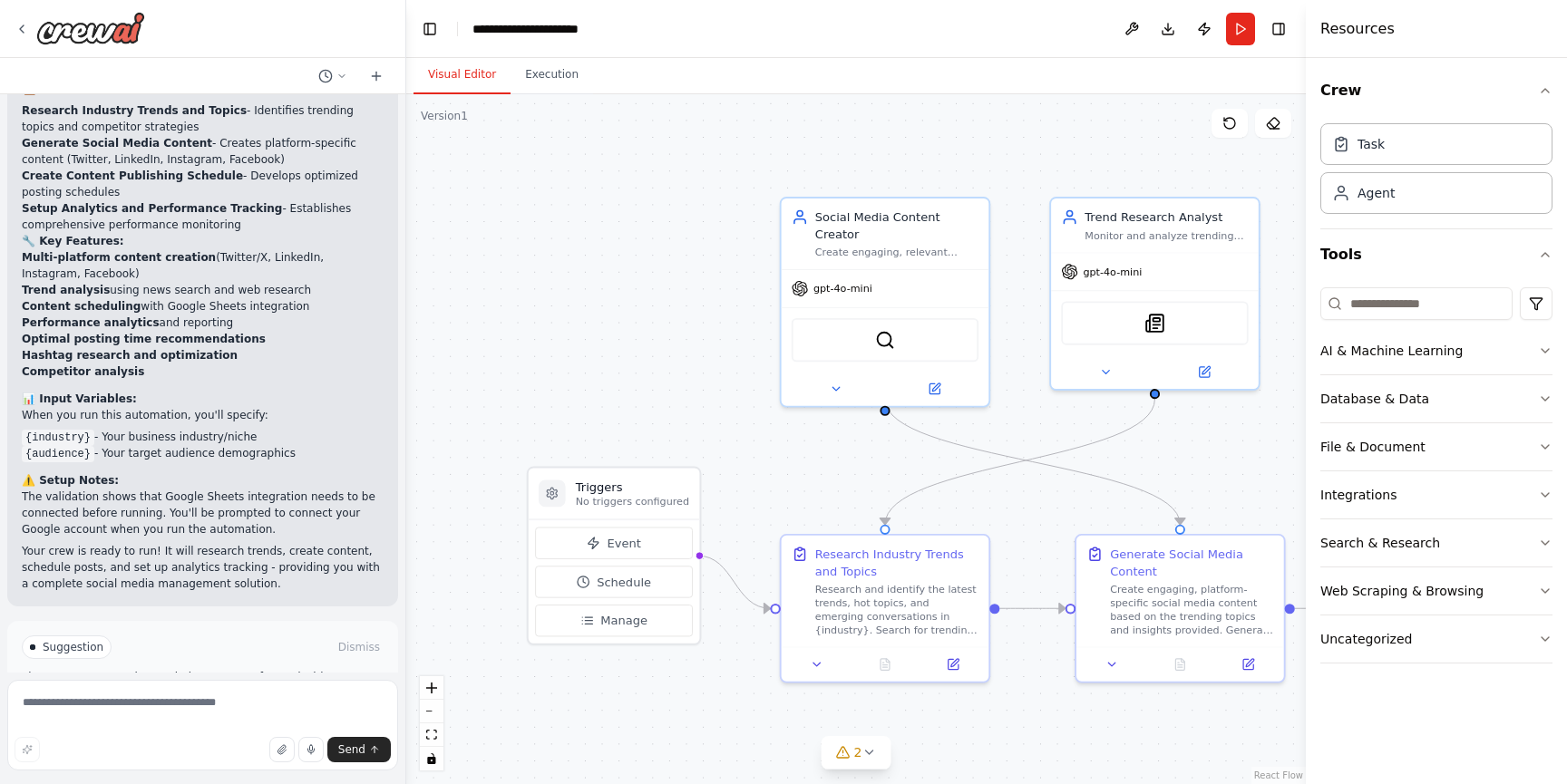
drag, startPoint x: 748, startPoint y: 392, endPoint x: 535, endPoint y: 281, distance: 240.2
click at [535, 281] on div ".deletable-edge-delete-btn { width: 20px; height: 20px; border: 0px solid #ffff…" at bounding box center [856, 439] width 900 height 690
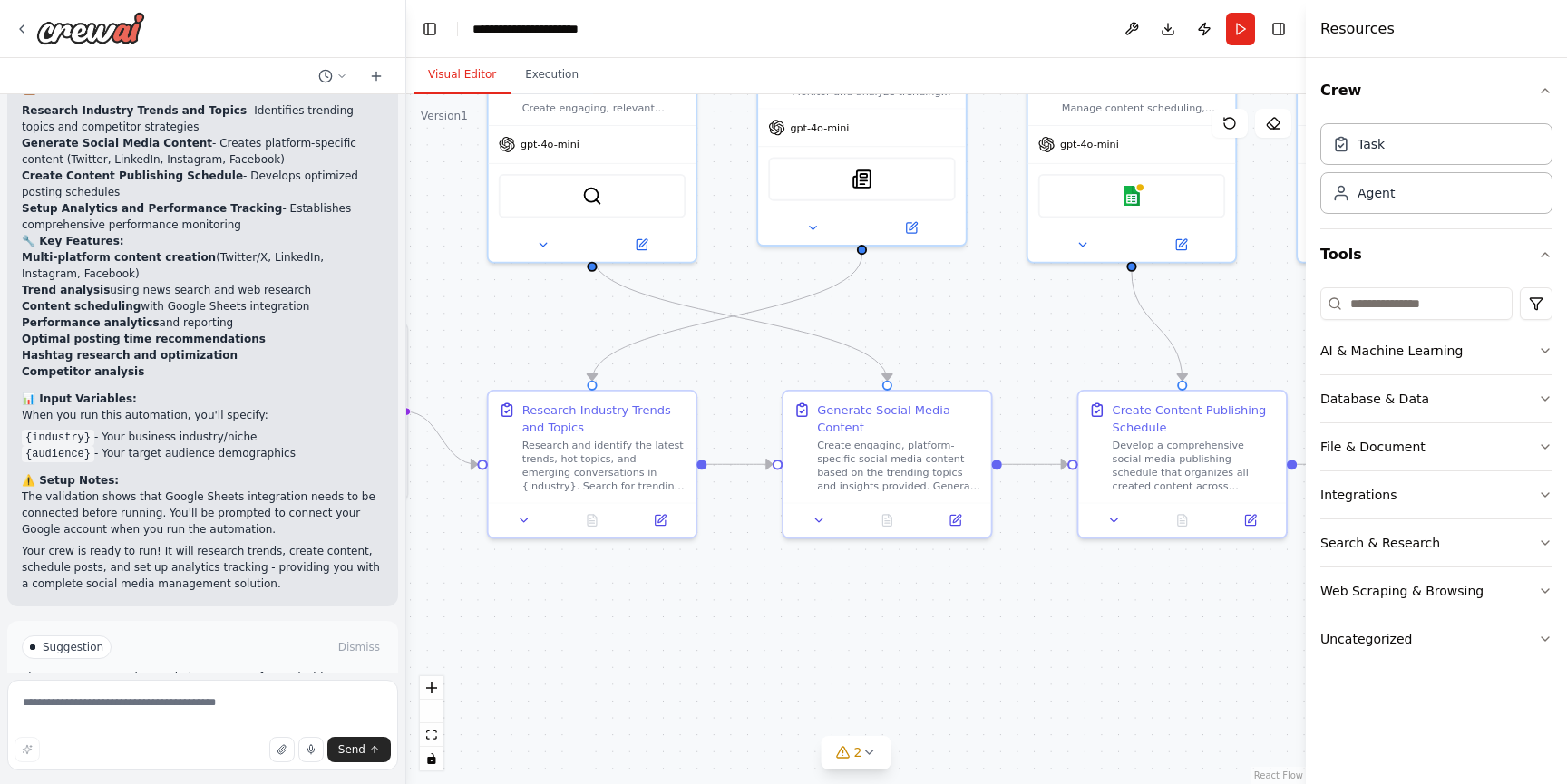
drag, startPoint x: 747, startPoint y: 406, endPoint x: 474, endPoint y: 274, distance: 303.2
click at [474, 274] on div ".deletable-edge-delete-btn { width: 20px; height: 20px; border: 0px solid #ffff…" at bounding box center [856, 439] width 900 height 690
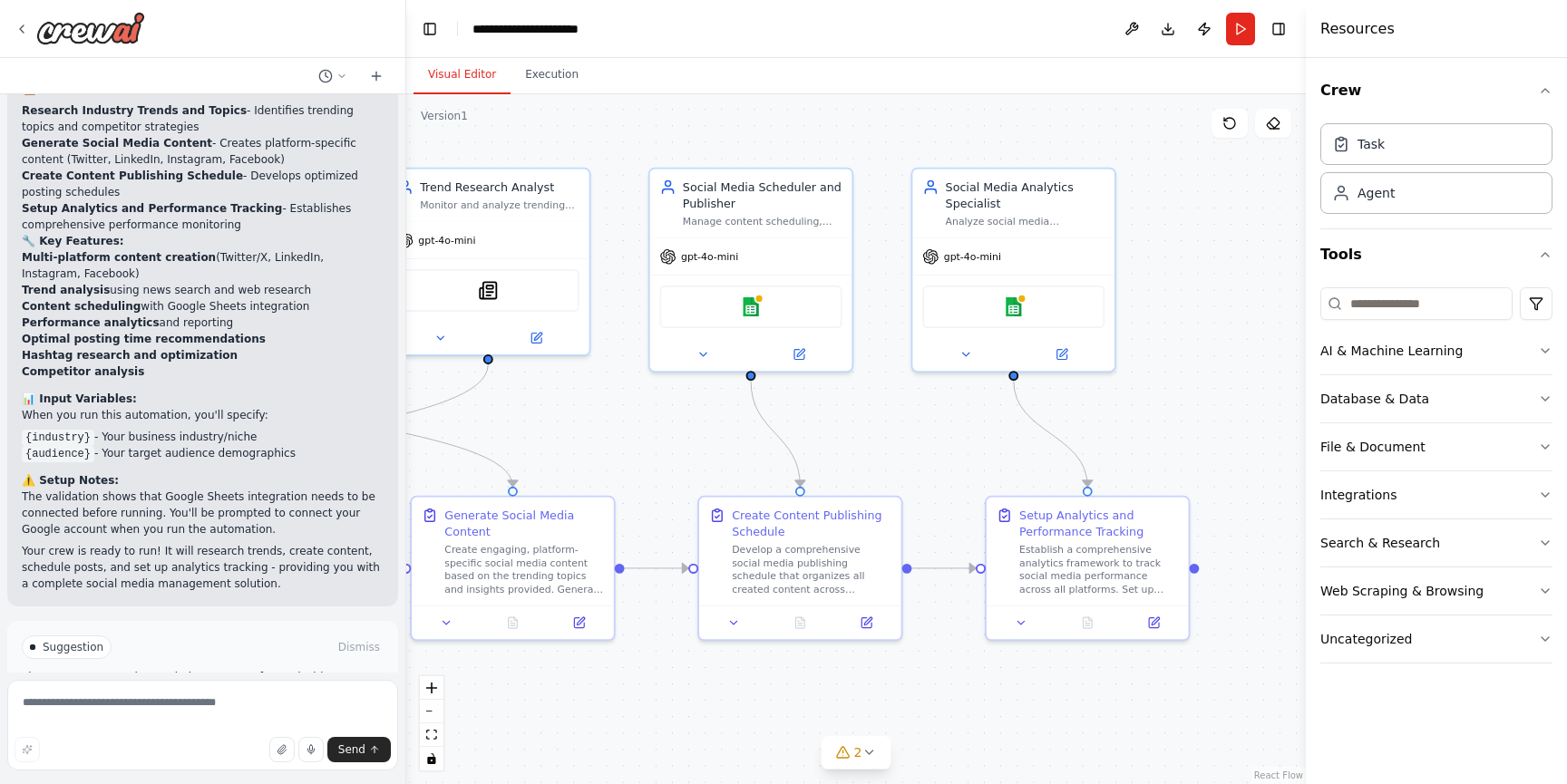
drag, startPoint x: 986, startPoint y: 341, endPoint x: 607, endPoint y: 443, distance: 392.5
click at [607, 443] on div ".deletable-edge-delete-btn { width: 20px; height: 20px; border: 0px solid #ffff…" at bounding box center [856, 439] width 900 height 690
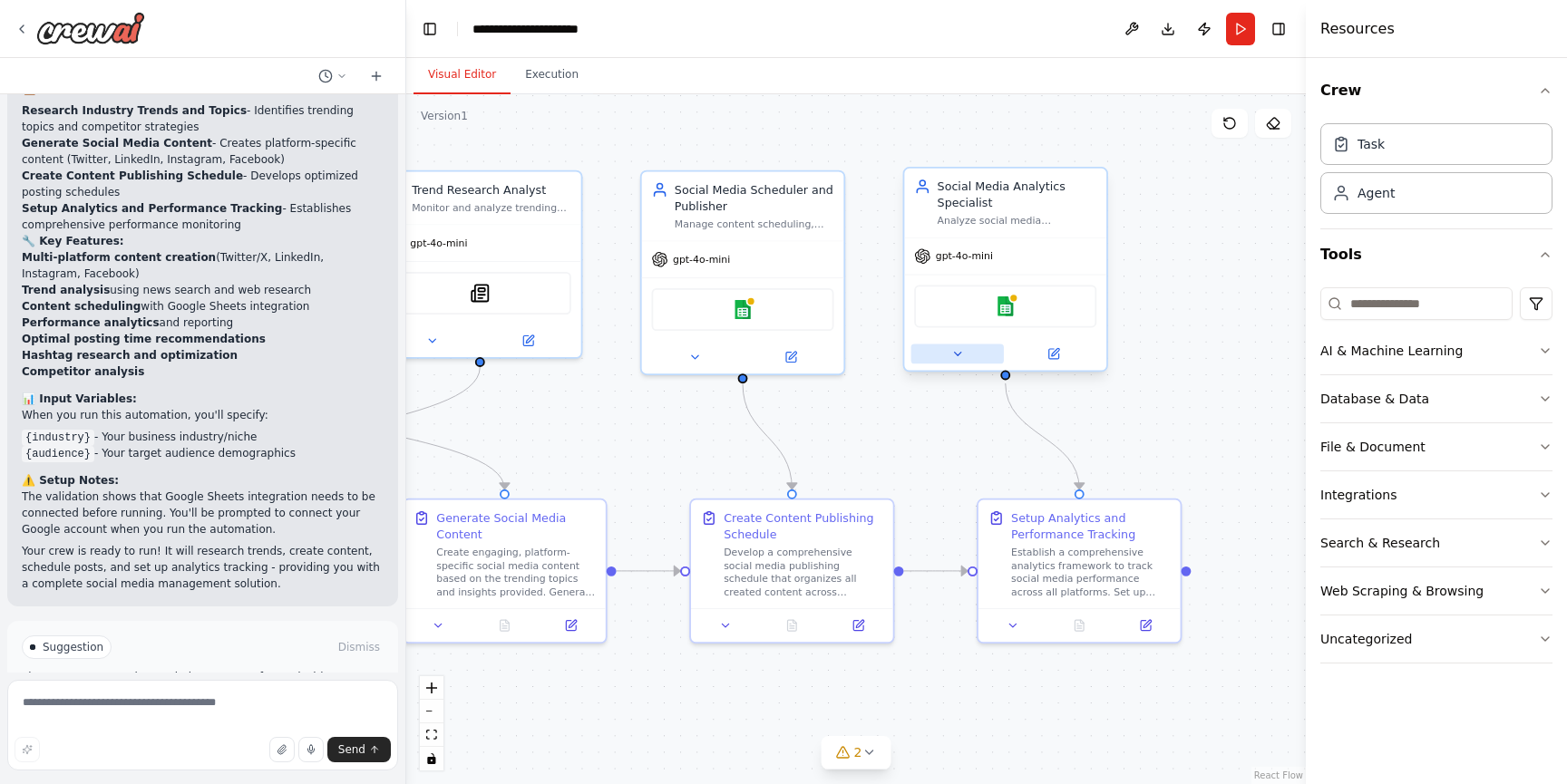
click at [960, 362] on button at bounding box center [958, 354] width 93 height 20
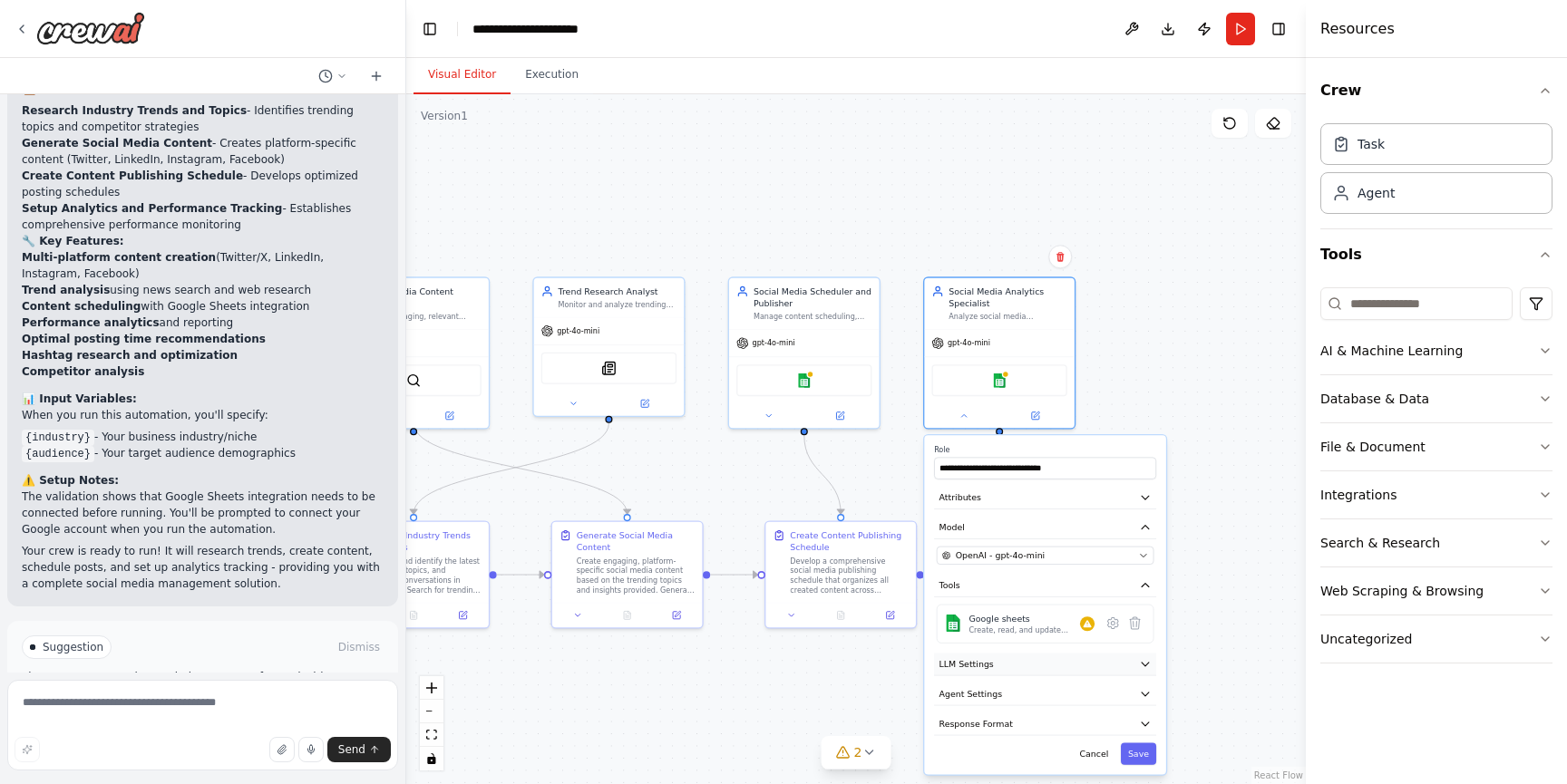
click at [1025, 658] on button "LLM Settings" at bounding box center [1044, 664] width 222 height 23
click at [1031, 418] on icon at bounding box center [1034, 413] width 10 height 10
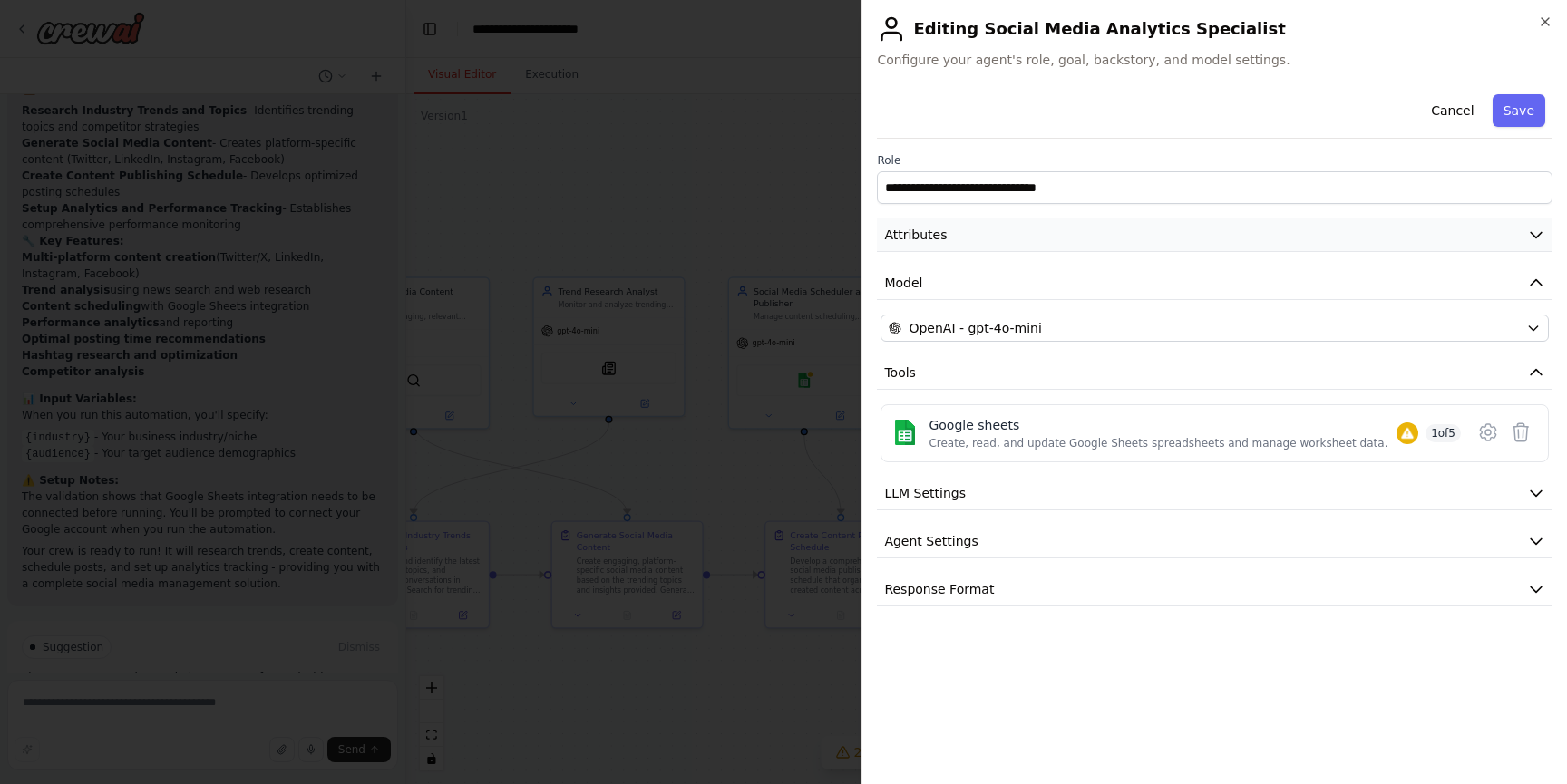
click at [1039, 242] on button "Attributes" at bounding box center [1214, 234] width 675 height 34
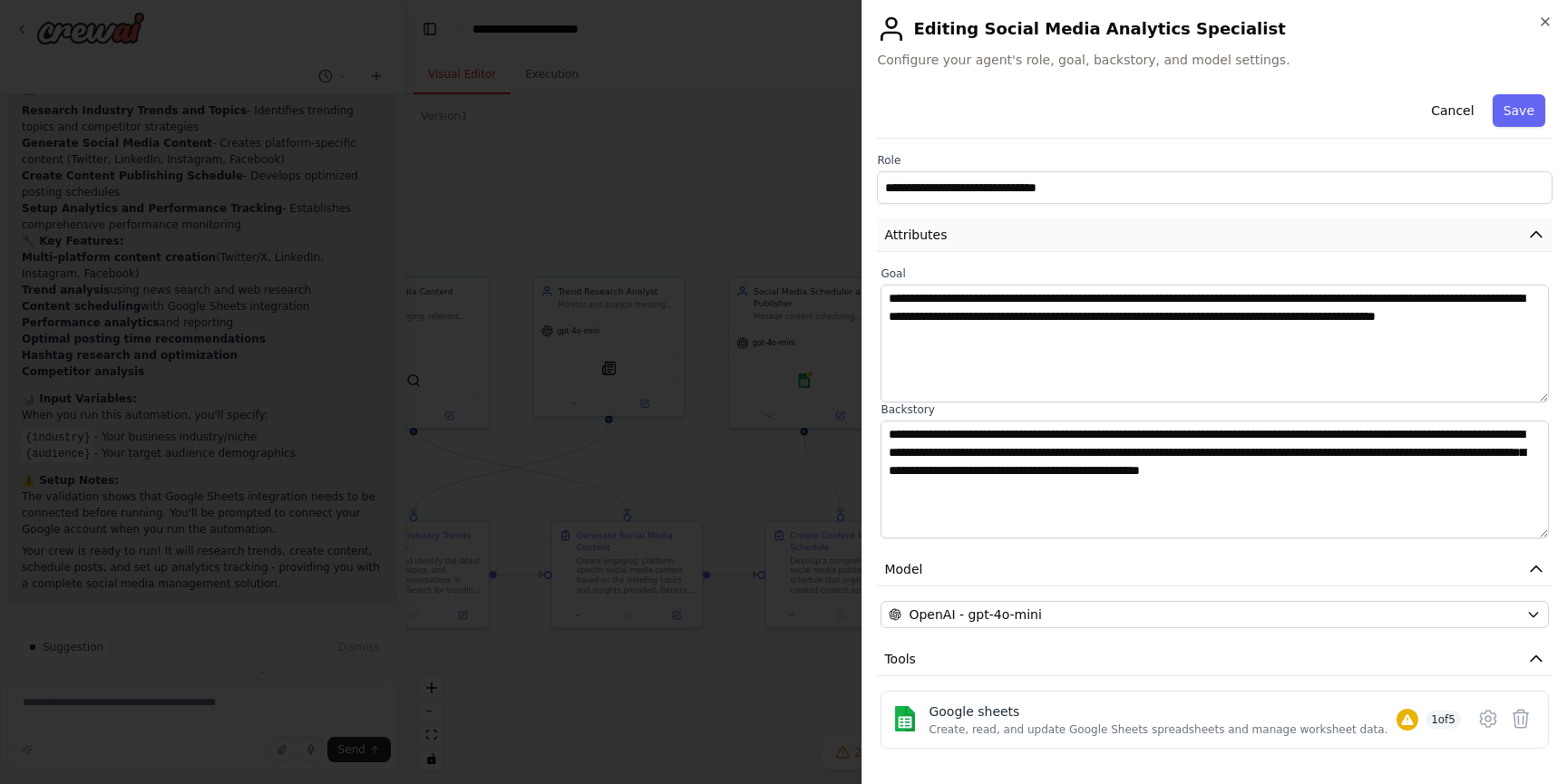
click at [1039, 242] on button "Attributes" at bounding box center [1214, 234] width 675 height 34
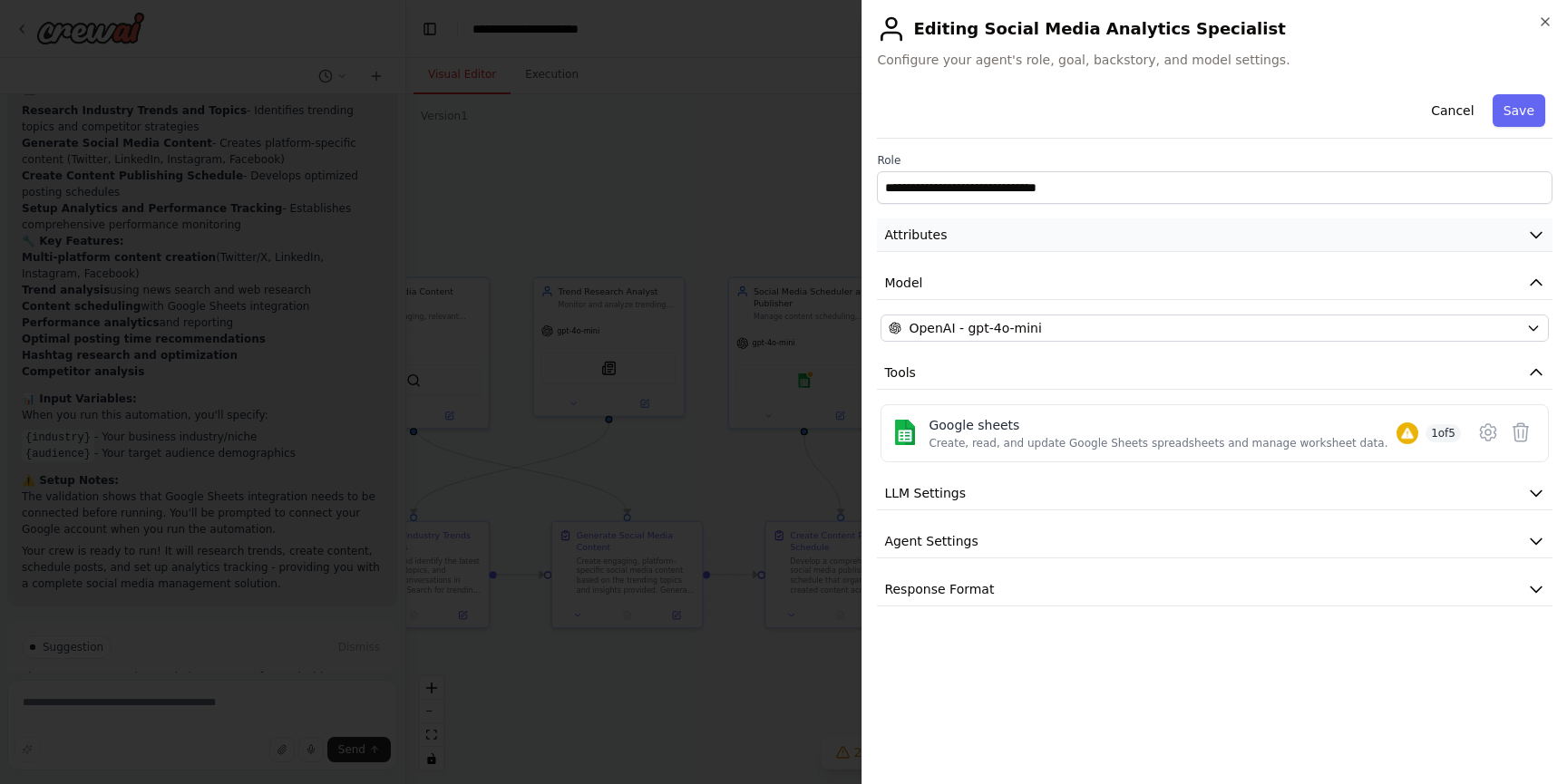
click at [1039, 242] on button "Attributes" at bounding box center [1214, 234] width 675 height 34
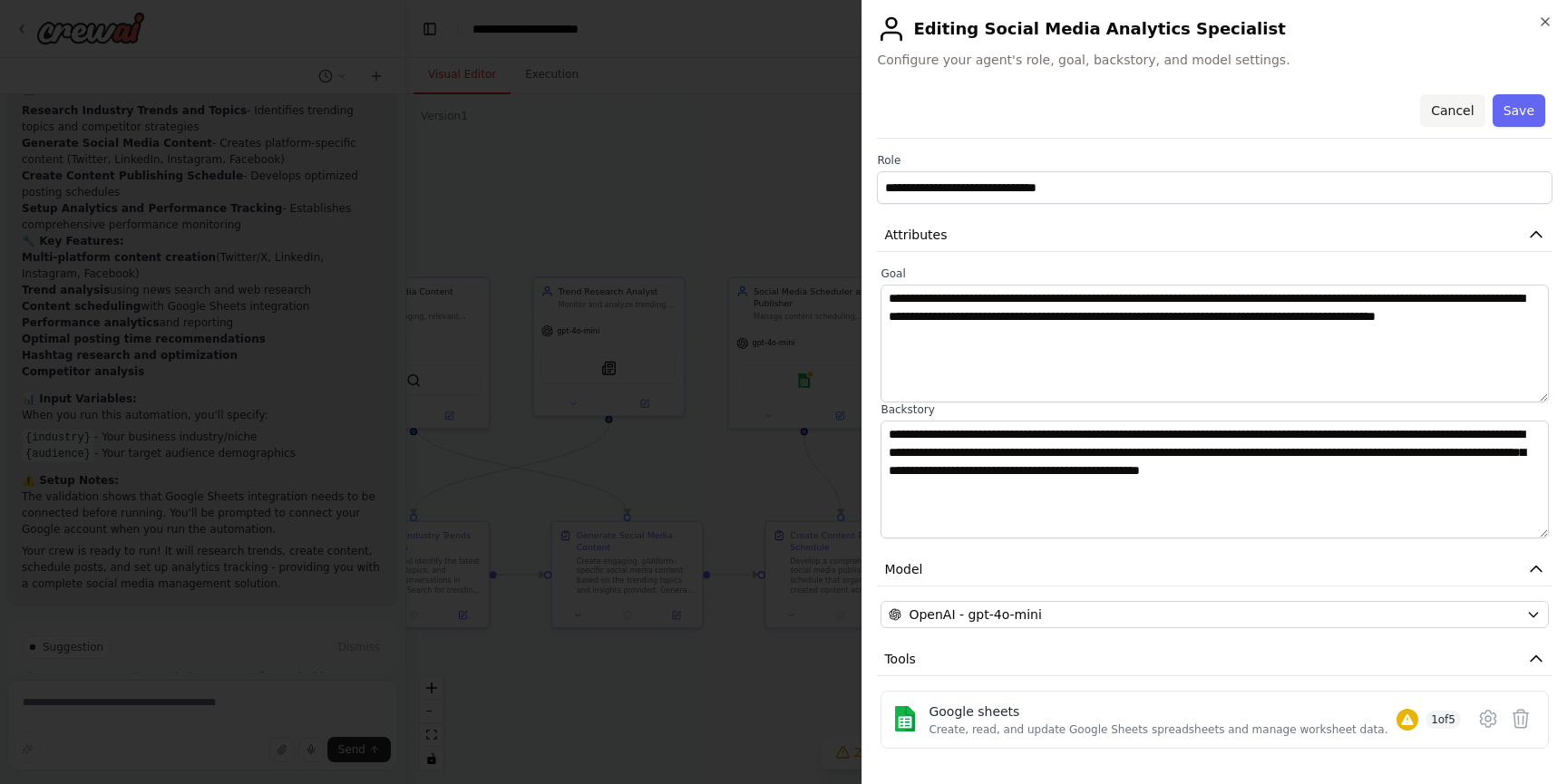
click at [1435, 114] on button "Cancel" at bounding box center [1452, 111] width 65 height 33
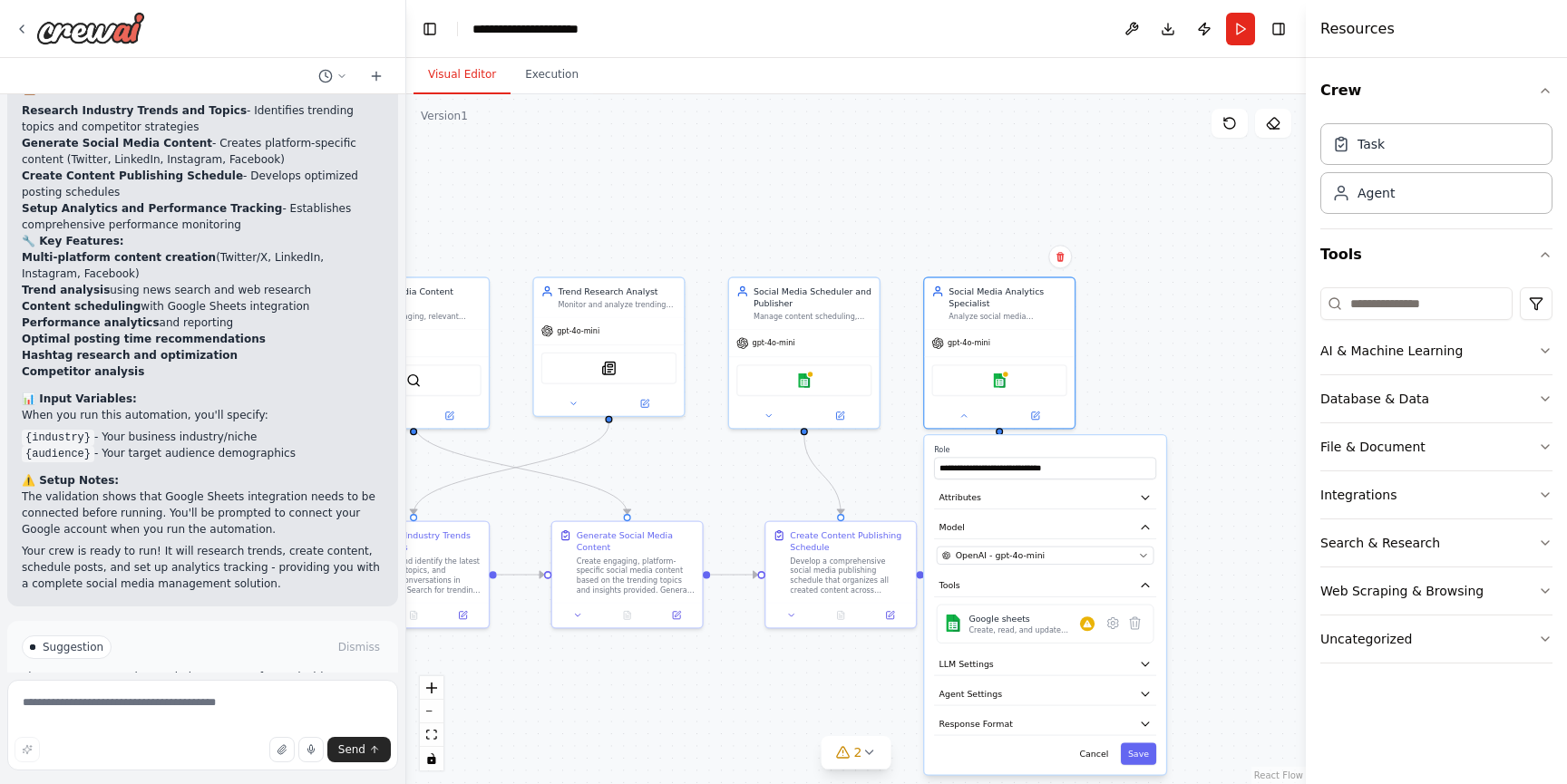
click at [738, 233] on div ".deletable-edge-delete-btn { width: 20px; height: 20px; border: 0px solid #ffff…" at bounding box center [856, 439] width 900 height 690
click at [624, 663] on div ".deletable-edge-delete-btn { width: 20px; height: 20px; border: 0px solid #ffff…" at bounding box center [856, 439] width 900 height 690
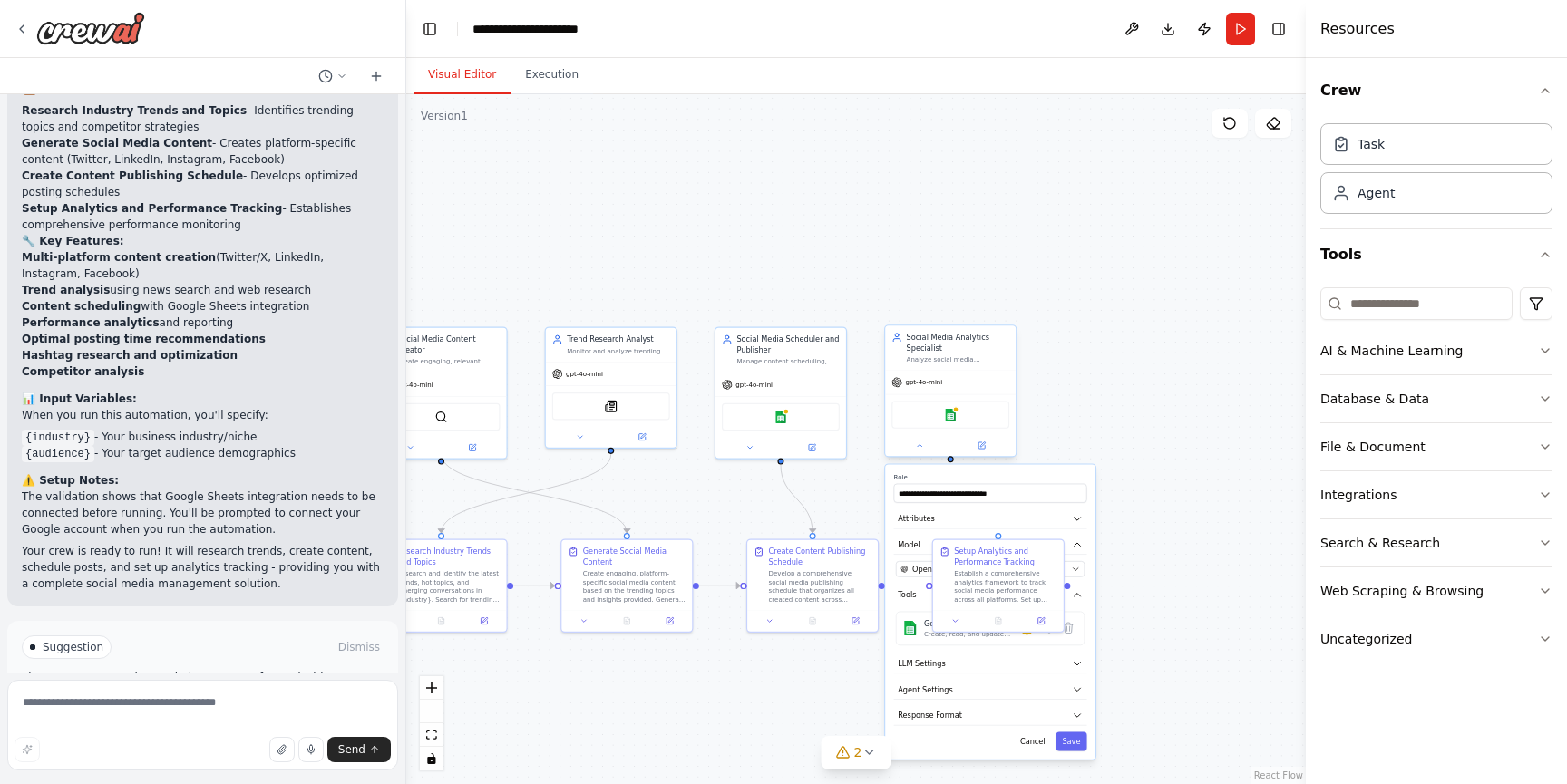
click at [914, 455] on div at bounding box center [951, 445] width 131 height 21
click at [919, 445] on icon at bounding box center [920, 445] width 5 height 2
click at [836, 501] on div ".deletable-edge-delete-btn { width: 20px; height: 20px; border: 0px solid #ffff…" at bounding box center [856, 439] width 900 height 690
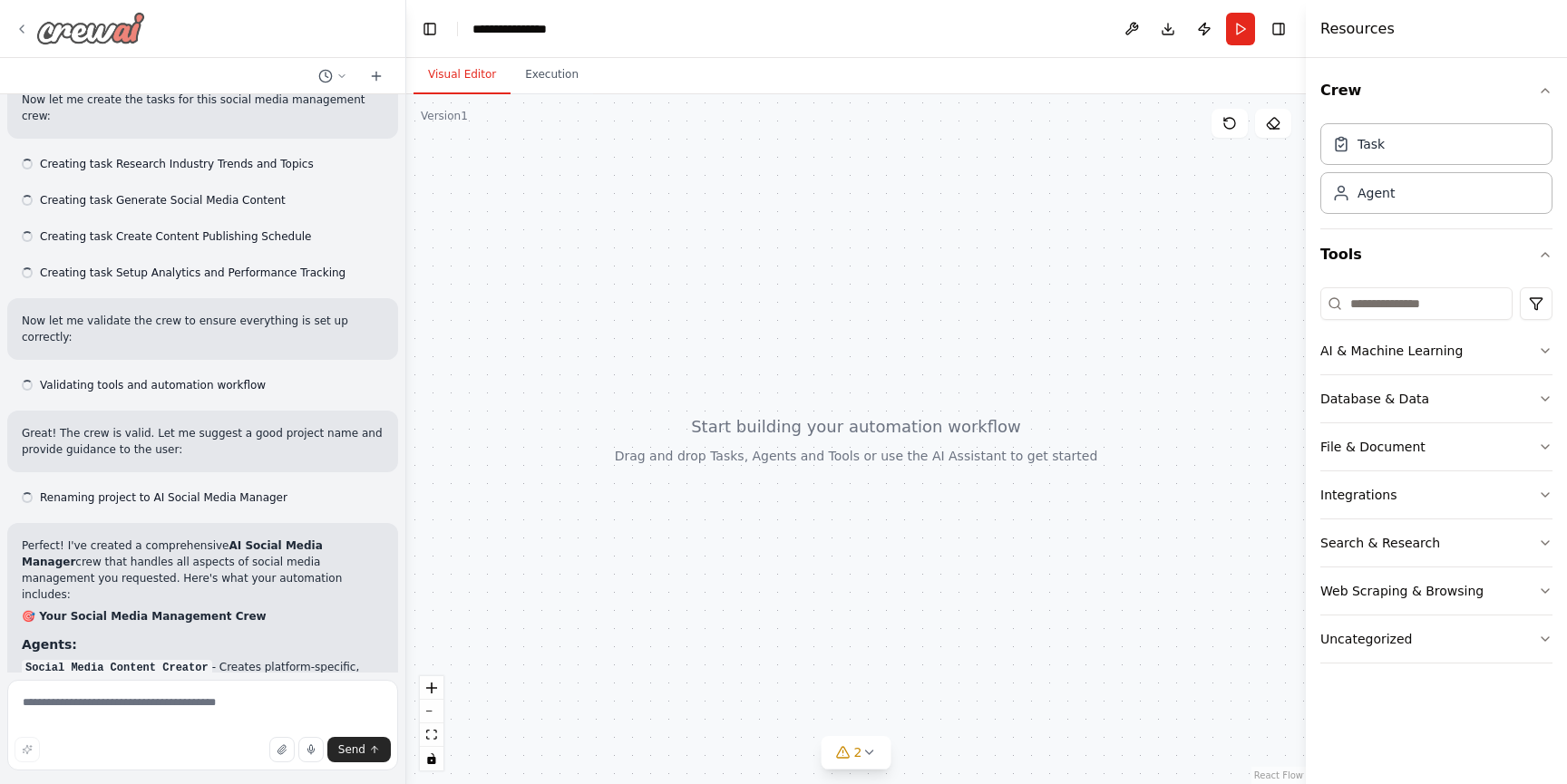
scroll to position [1630, 0]
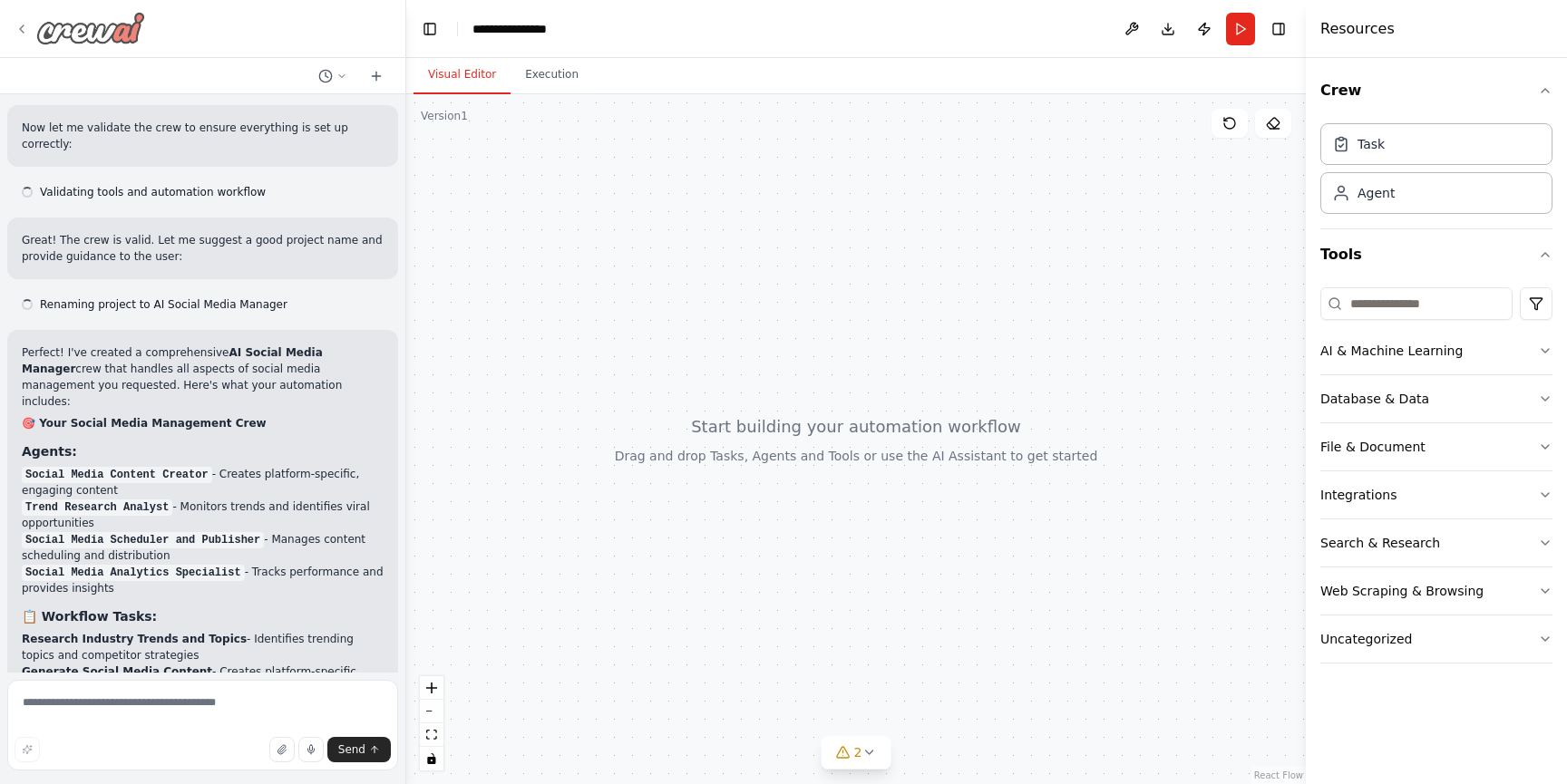
click at [66, 15] on img at bounding box center [91, 28] width 109 height 33
